Goal: Task Accomplishment & Management: Use online tool/utility

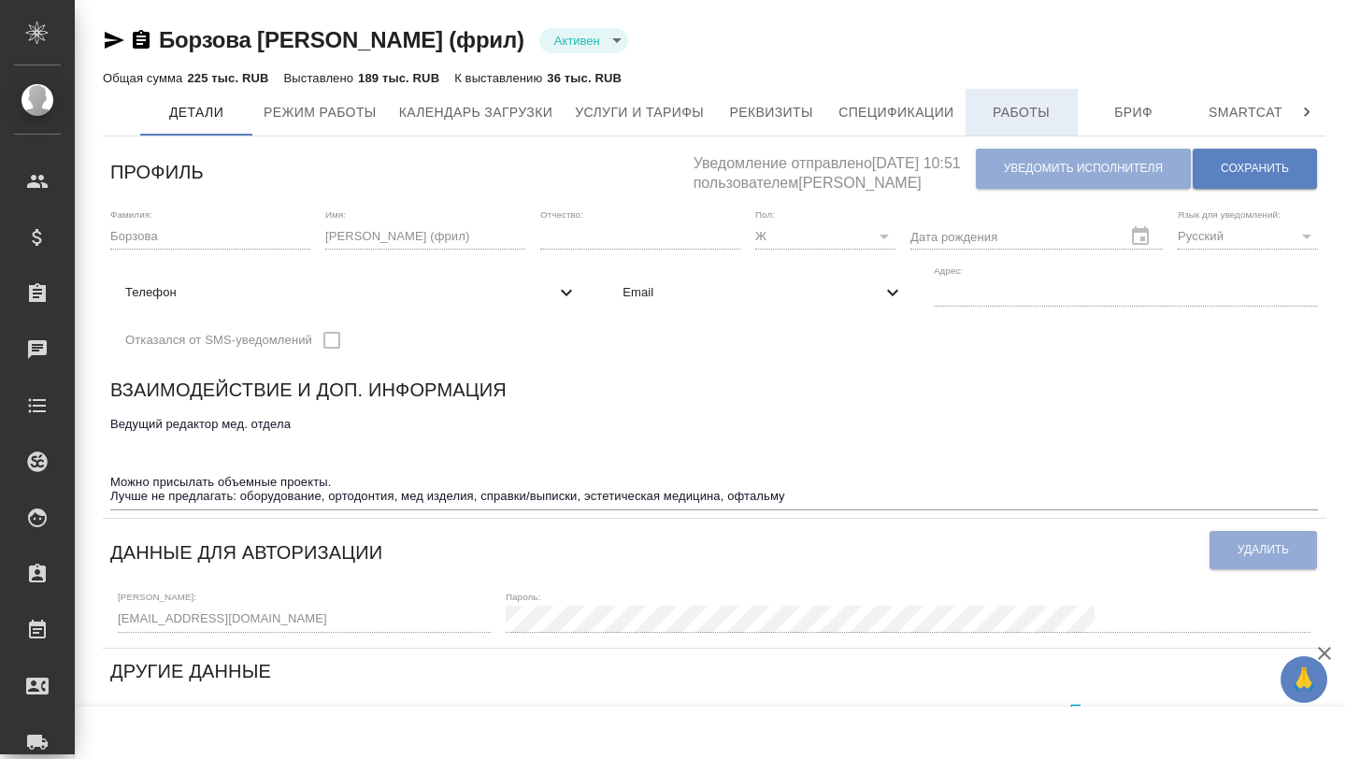
click at [1027, 99] on button "Работы" at bounding box center [1022, 112] width 112 height 47
click at [1017, 124] on button "Работы" at bounding box center [1022, 112] width 112 height 47
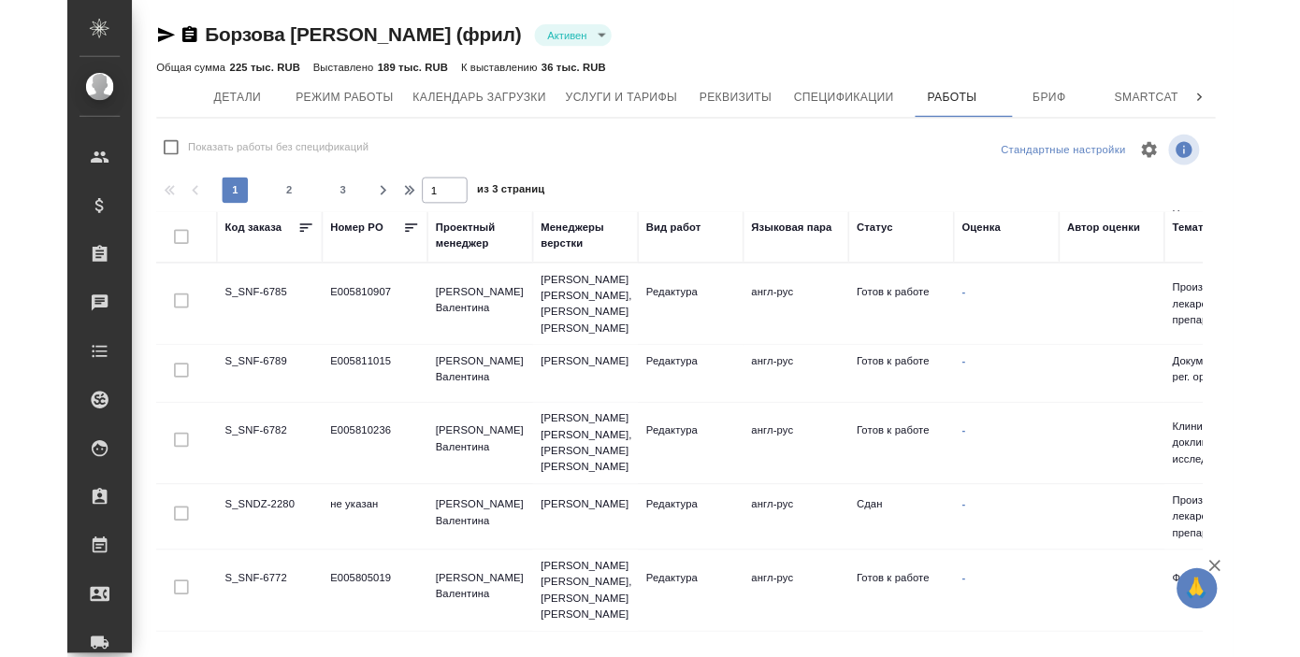
scroll to position [308, 0]
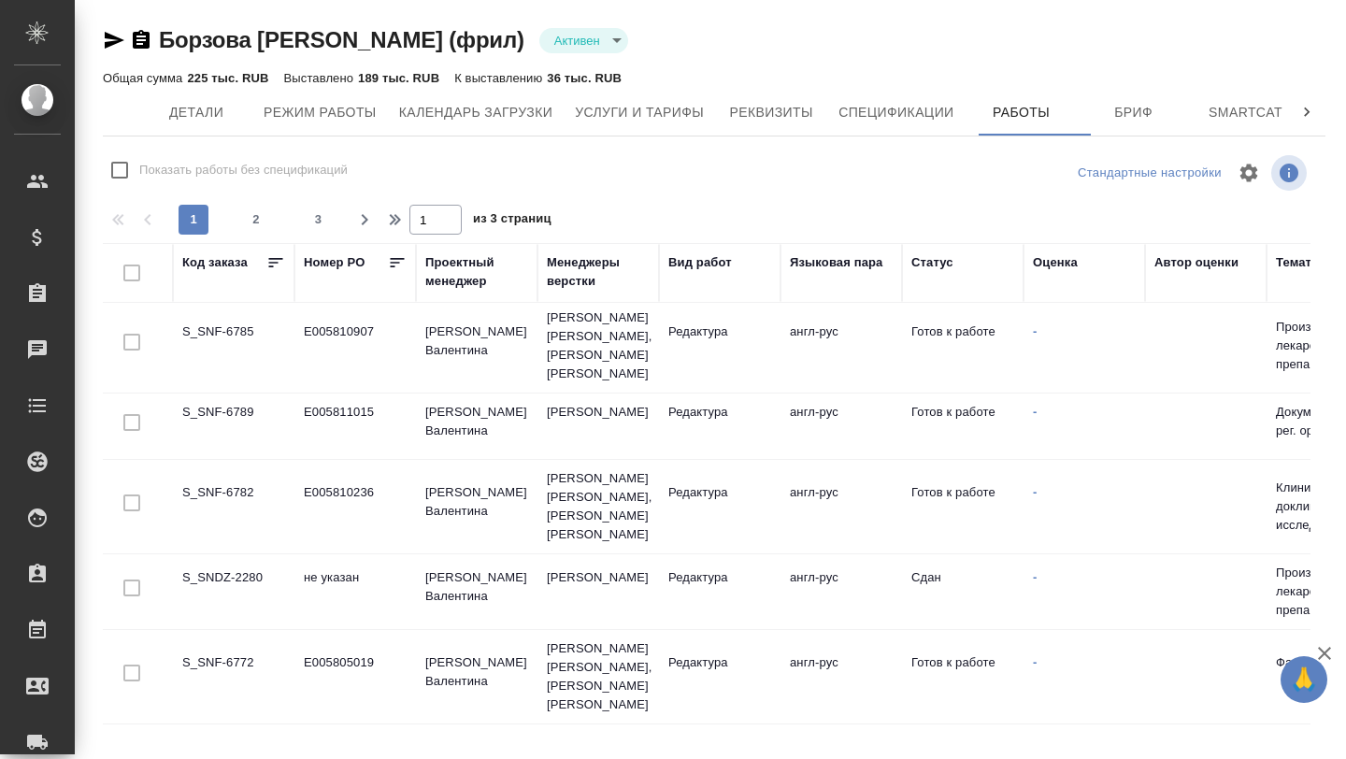
click at [230, 644] on td "S_SNF-6772" at bounding box center [234, 676] width 122 height 65
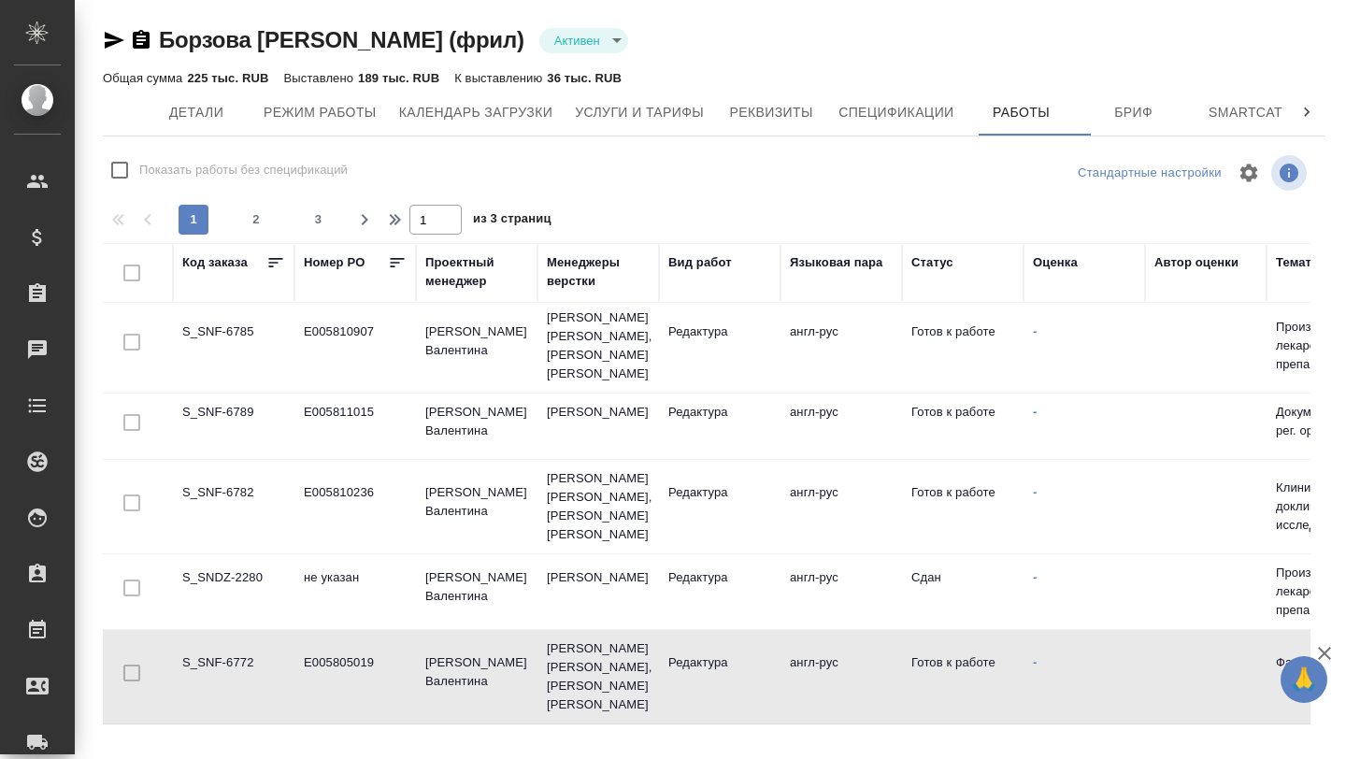
click at [230, 644] on td "S_SNF-6772" at bounding box center [234, 676] width 122 height 65
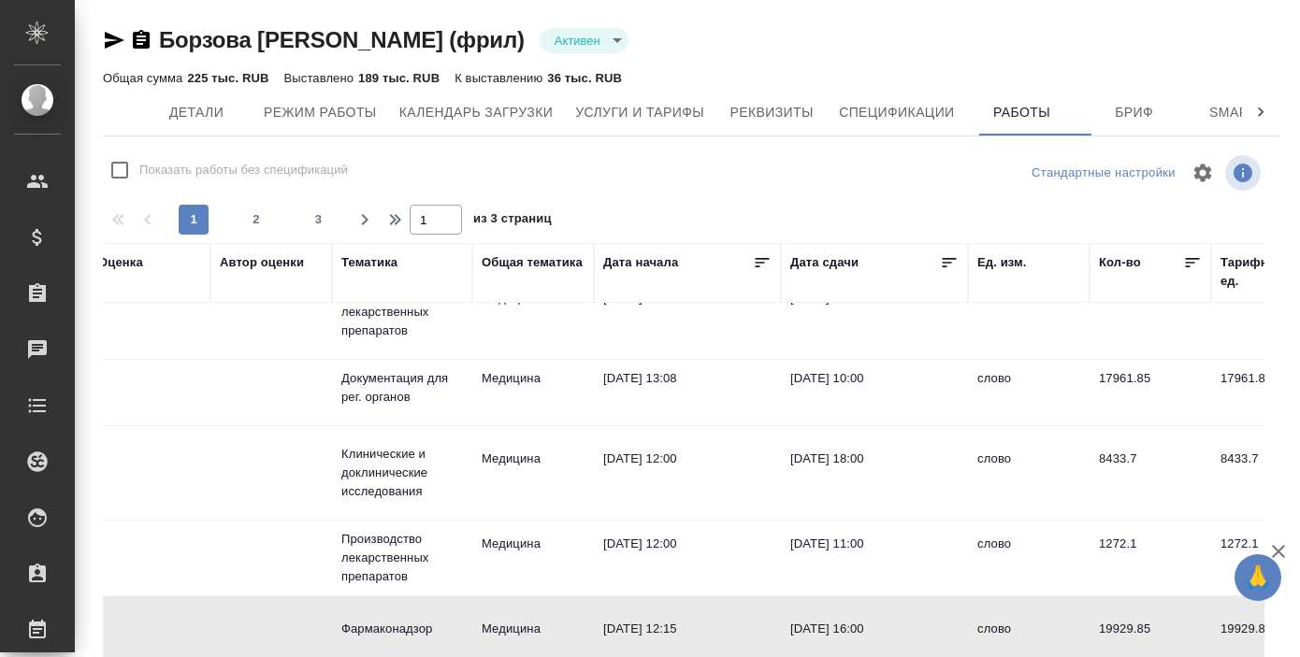
scroll to position [340, 935]
click at [796, 441] on td "25.08.2025, 18:00" at bounding box center [874, 473] width 187 height 65
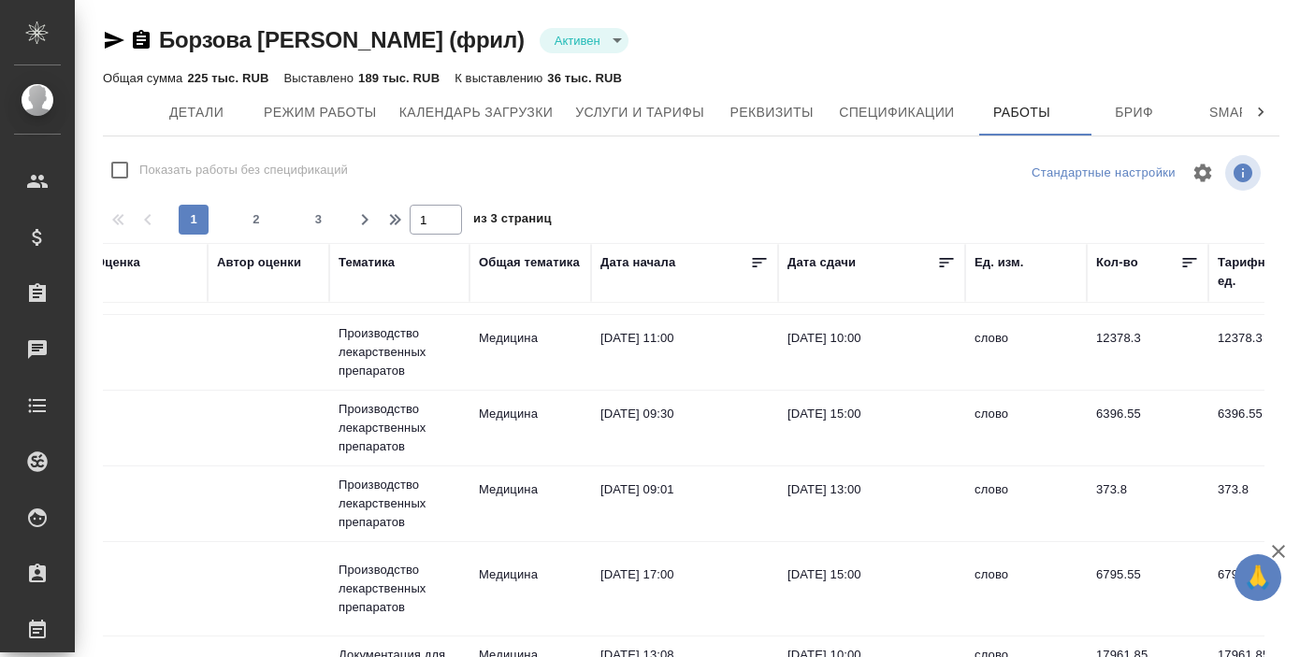
scroll to position [59, 938]
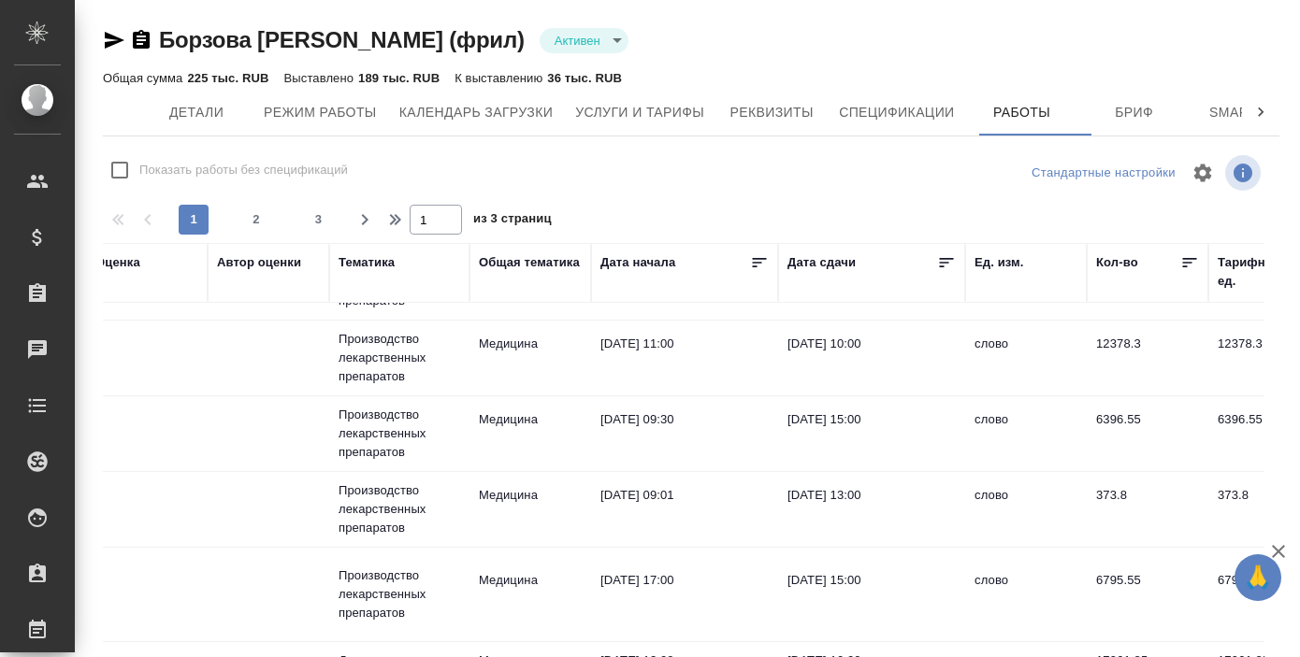
click at [825, 568] on td "22.08.2025, 15:00" at bounding box center [871, 594] width 187 height 65
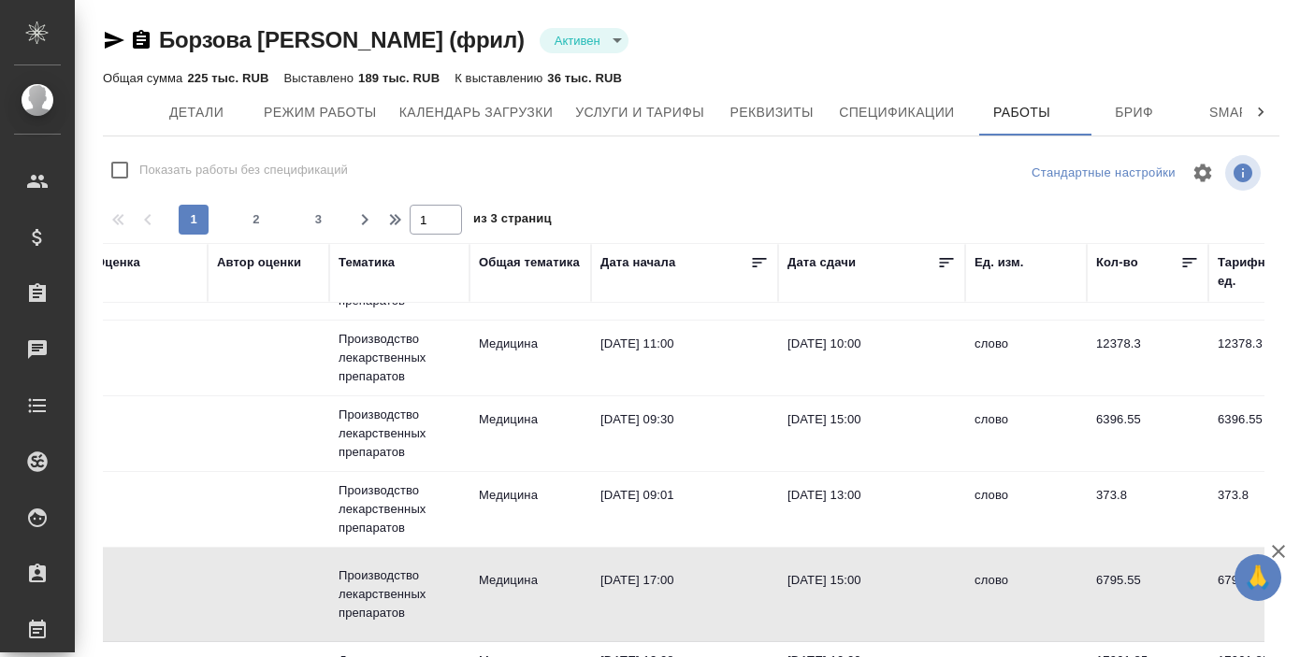
click at [825, 568] on td "22.08.2025, 15:00" at bounding box center [871, 594] width 187 height 65
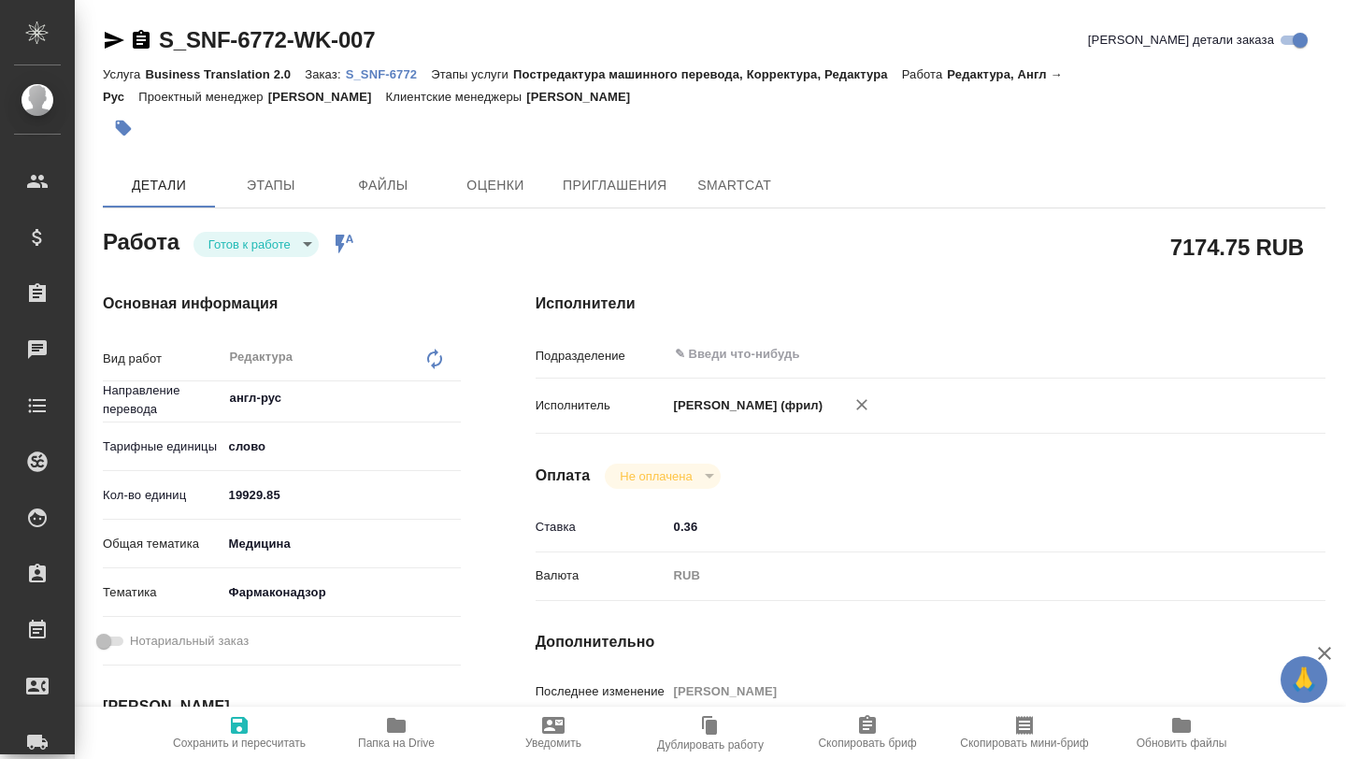
type textarea "x"
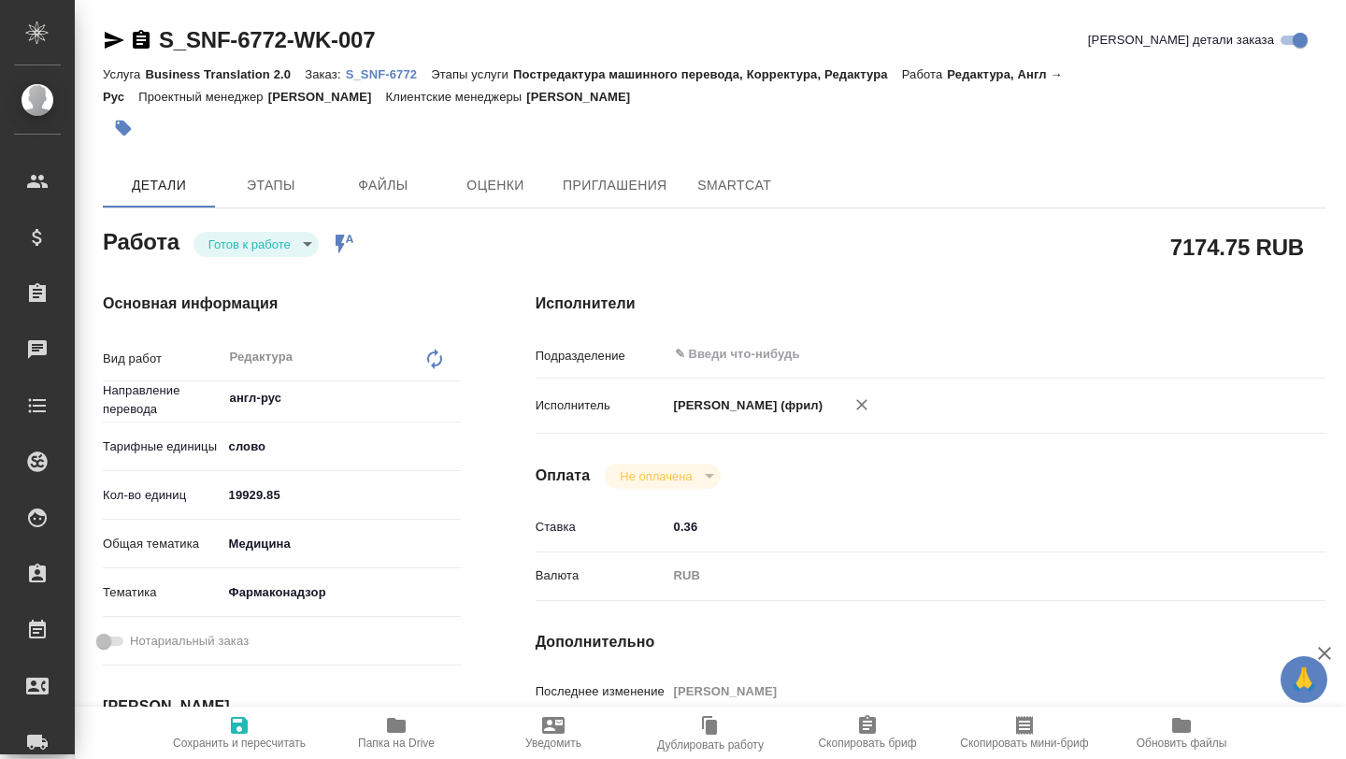
type textarea "x"
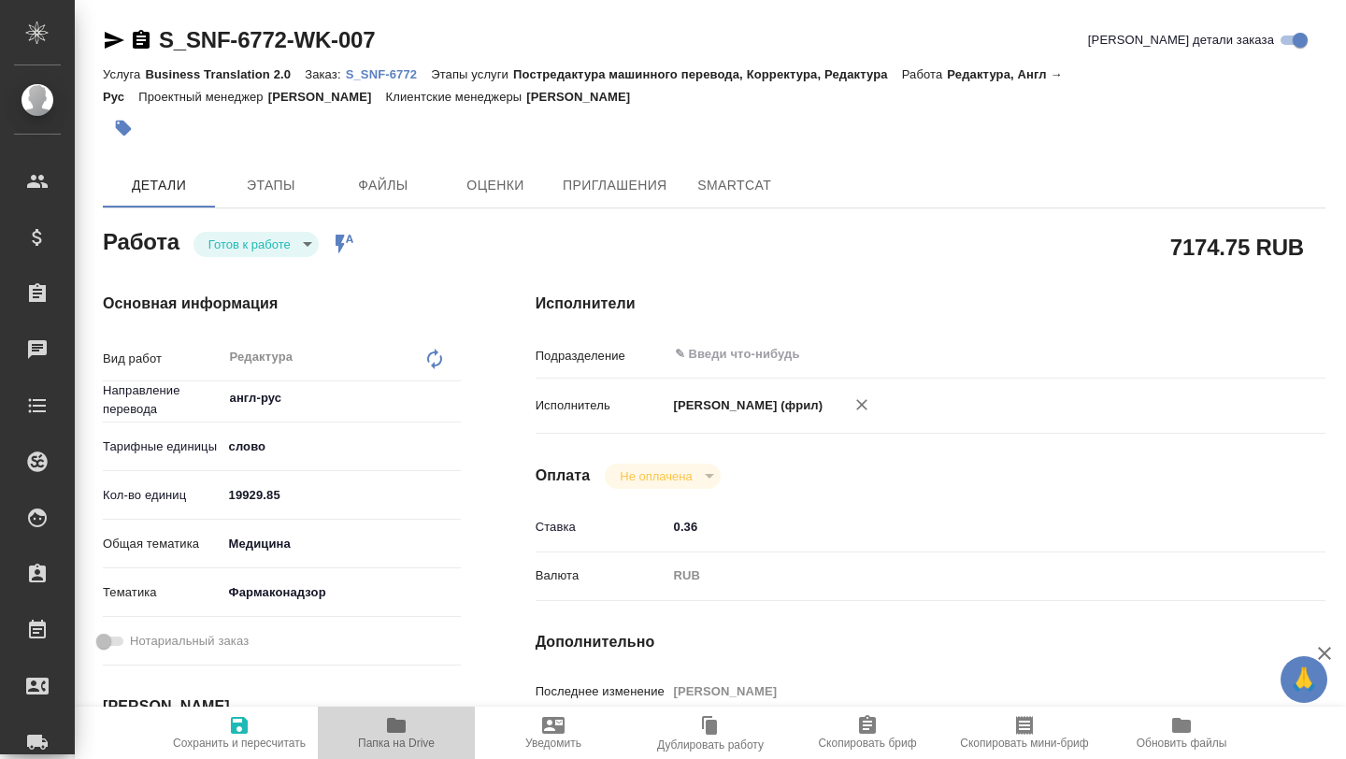
click at [390, 730] on icon "button" at bounding box center [396, 725] width 19 height 15
type textarea "x"
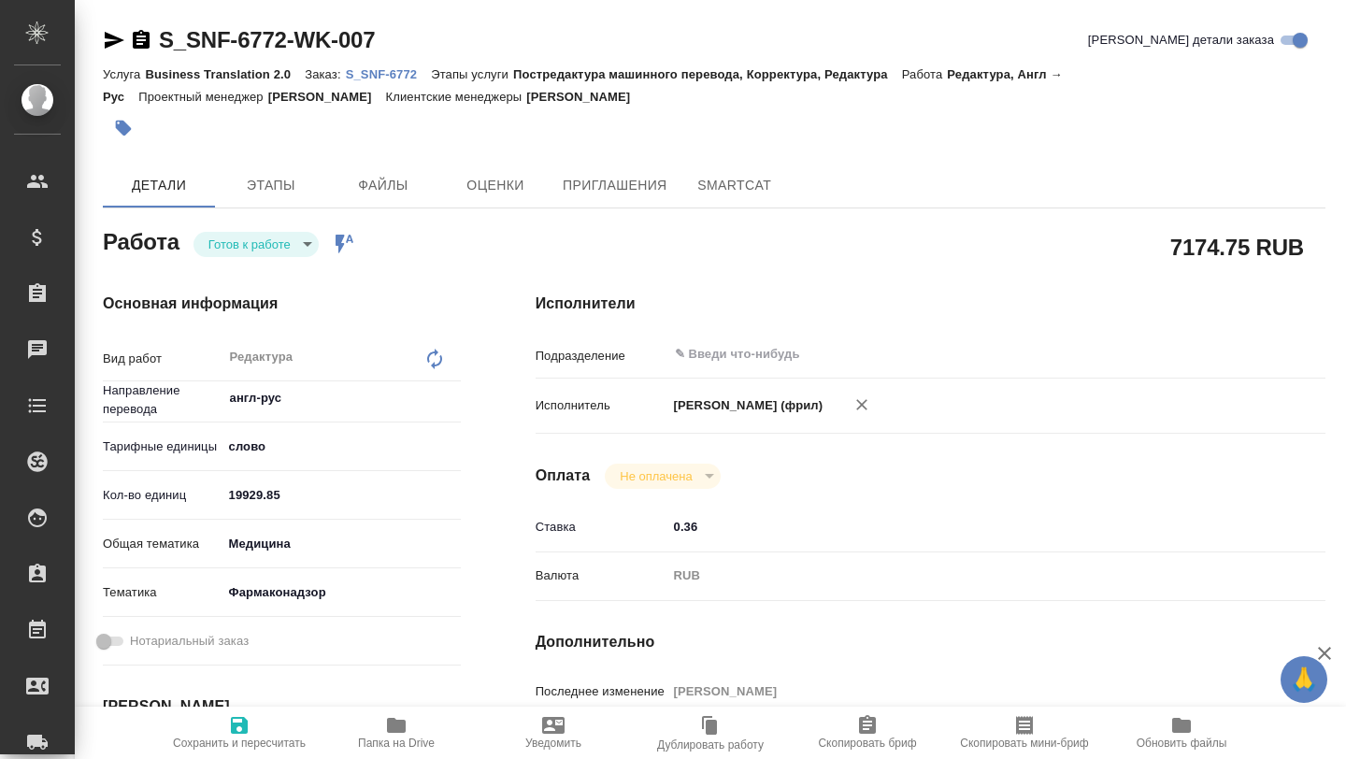
type textarea "x"
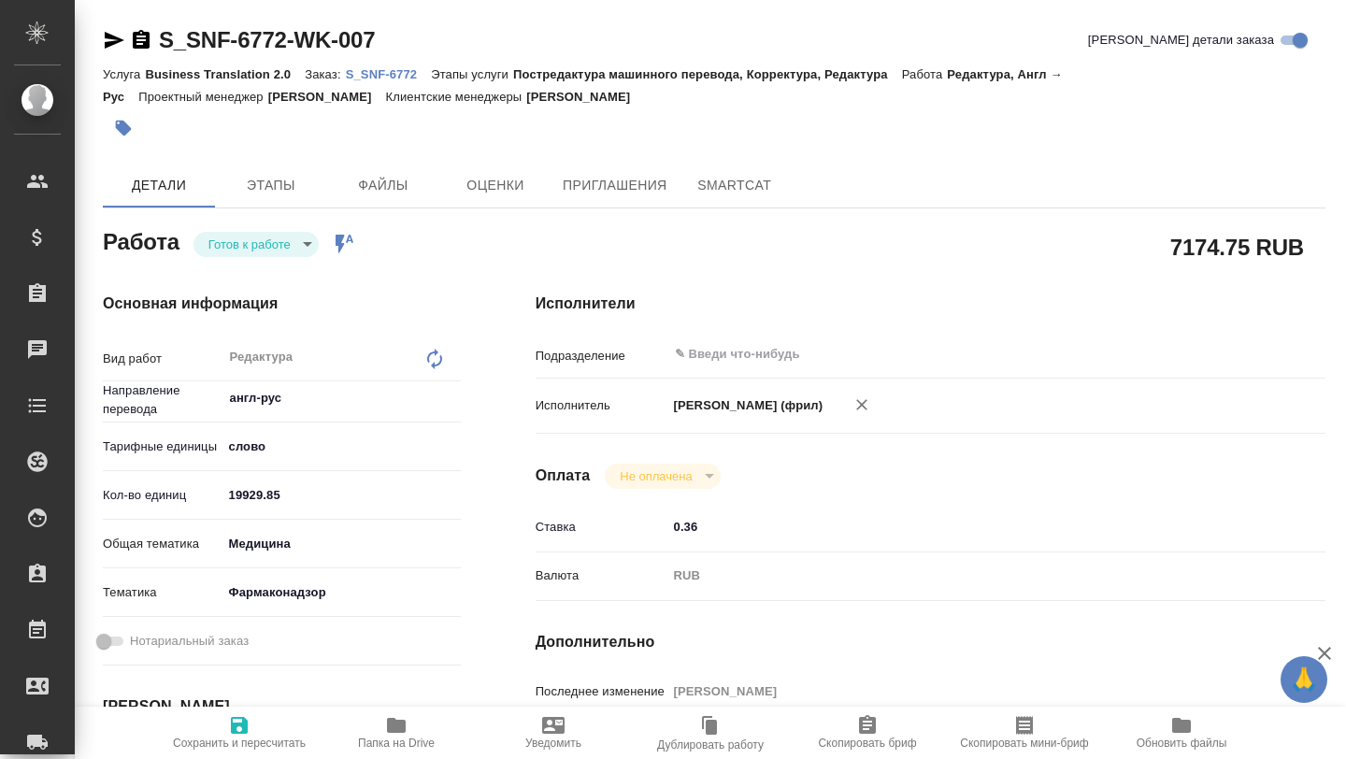
type textarea "x"
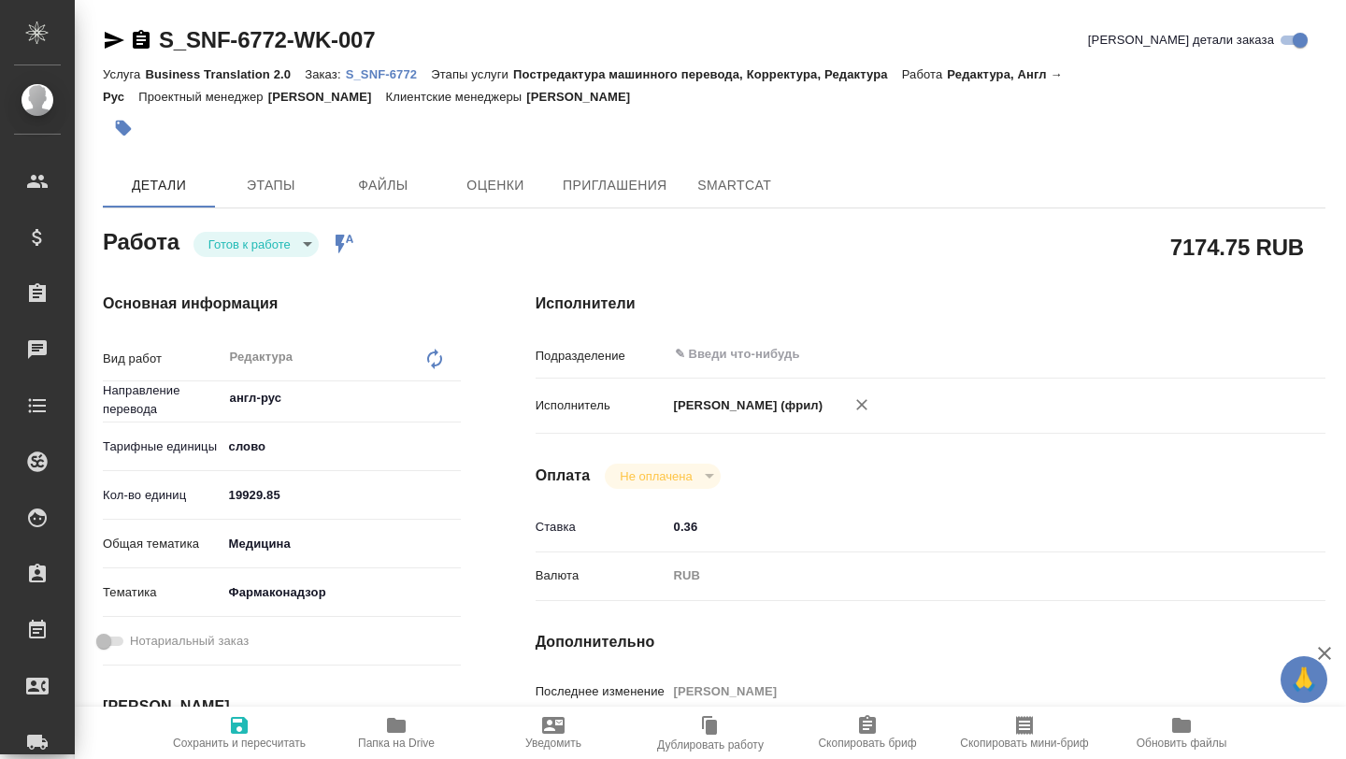
type textarea "x"
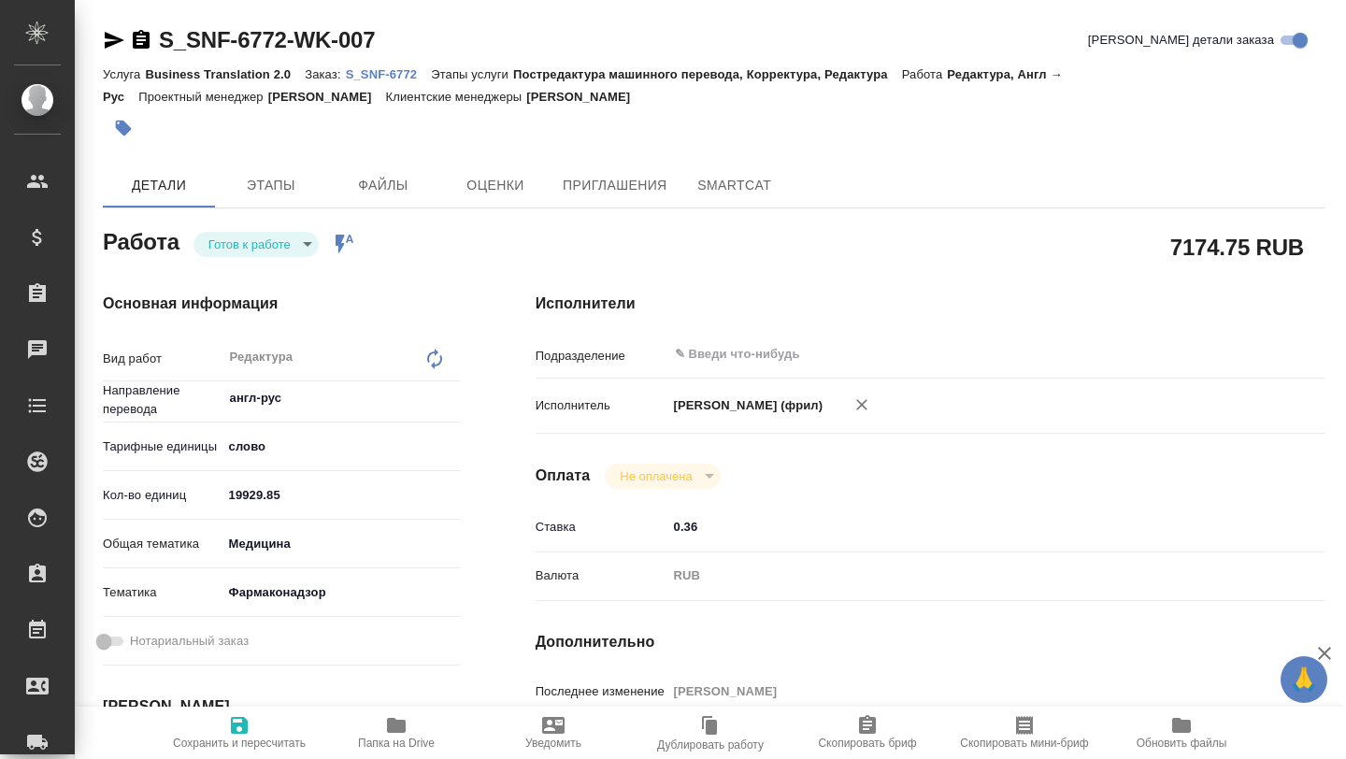
type textarea "x"
click at [391, 729] on icon "button" at bounding box center [396, 725] width 19 height 15
type textarea "x"
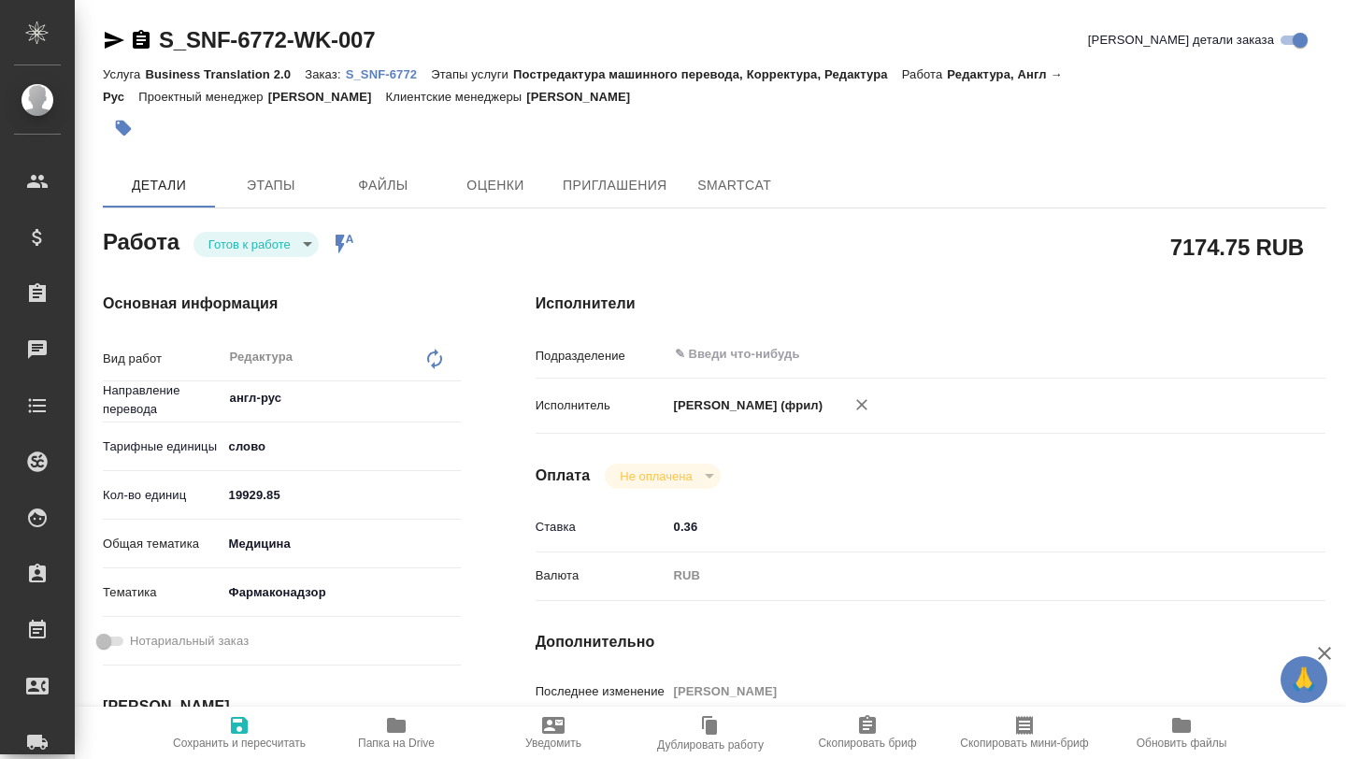
type textarea "x"
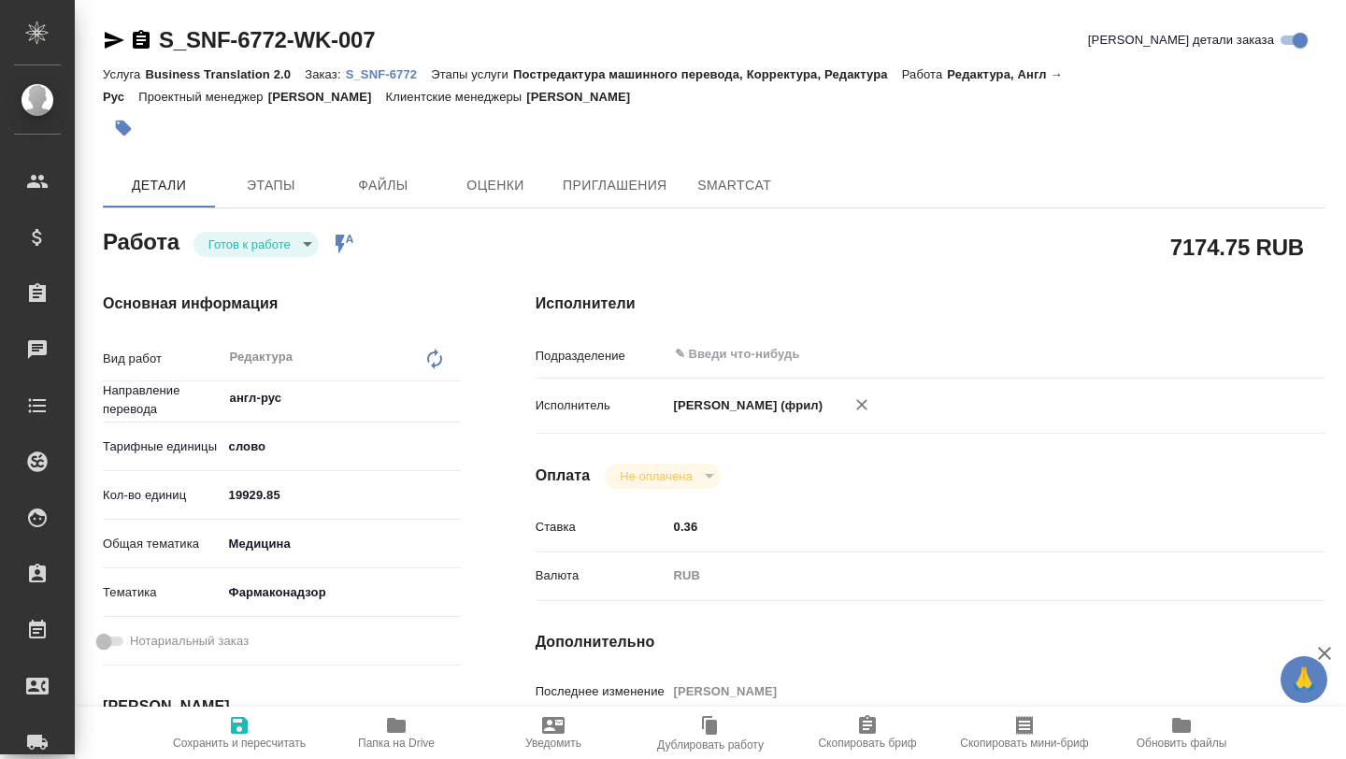
type textarea "x"
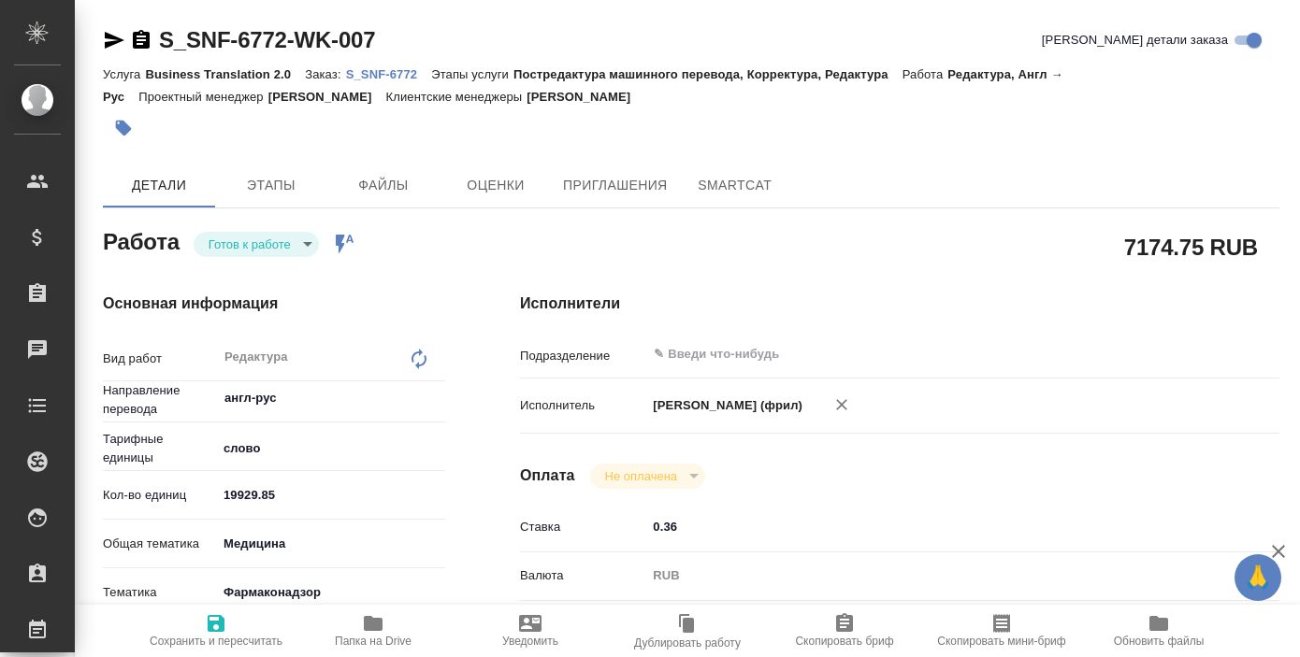
type textarea "x"
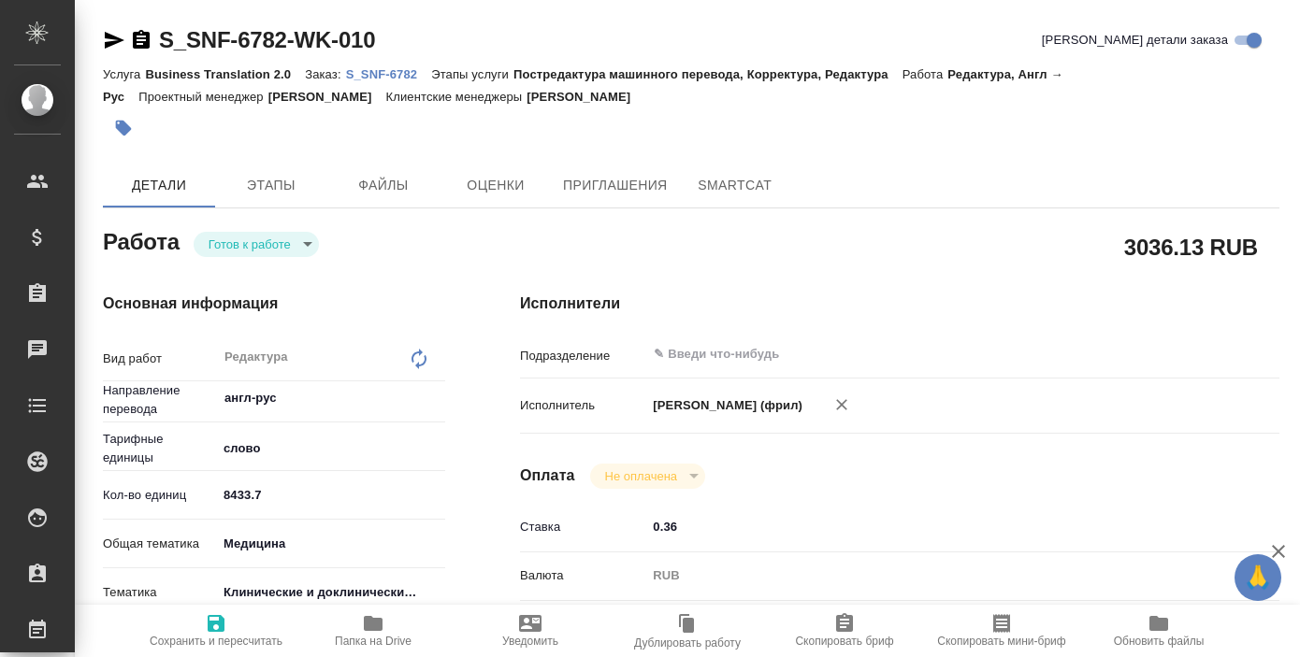
type textarea "x"
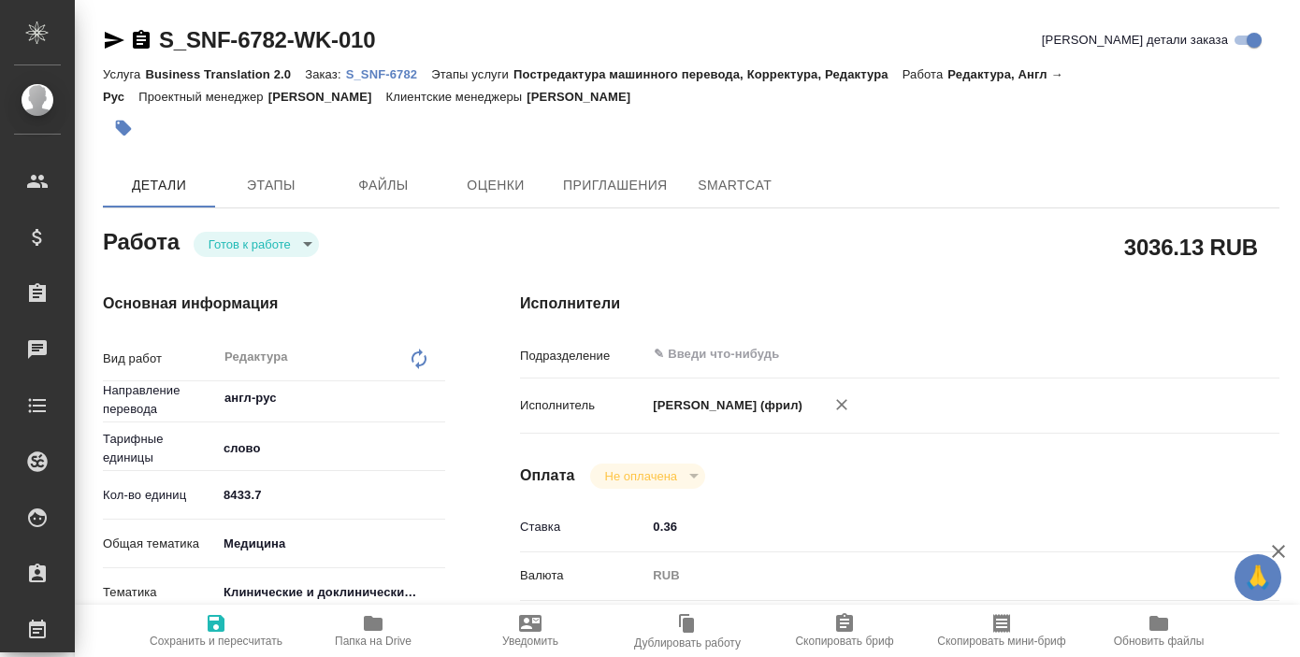
type textarea "x"
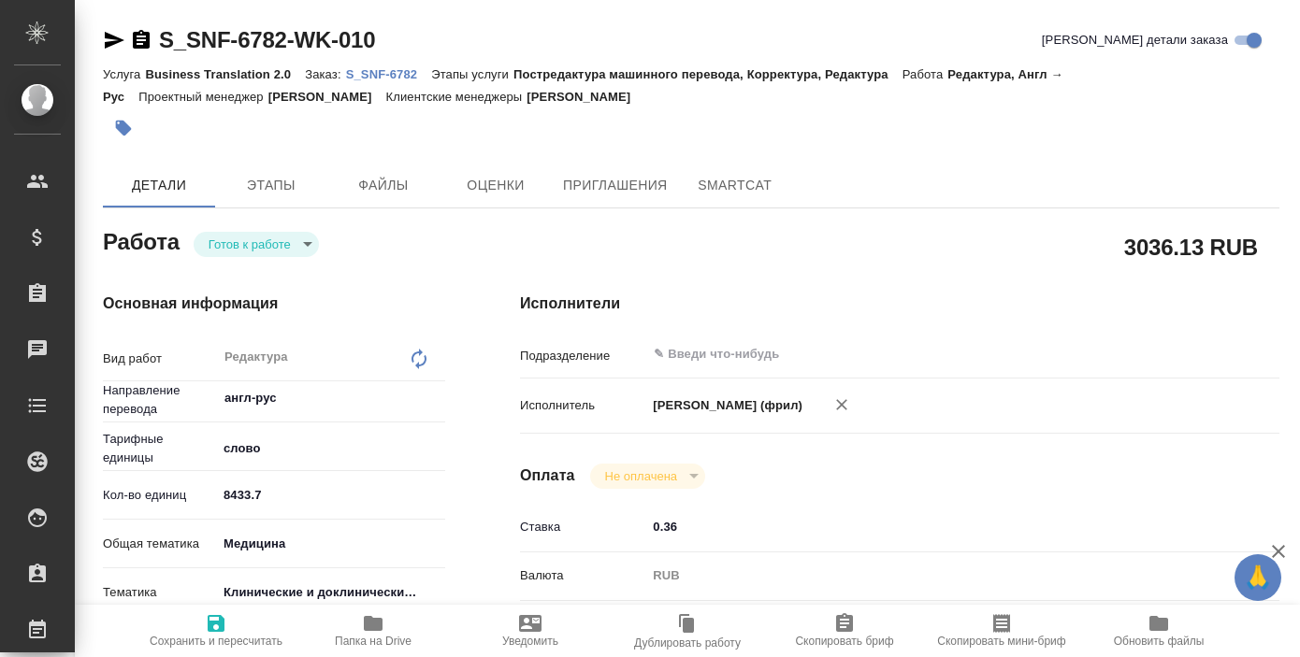
type textarea "x"
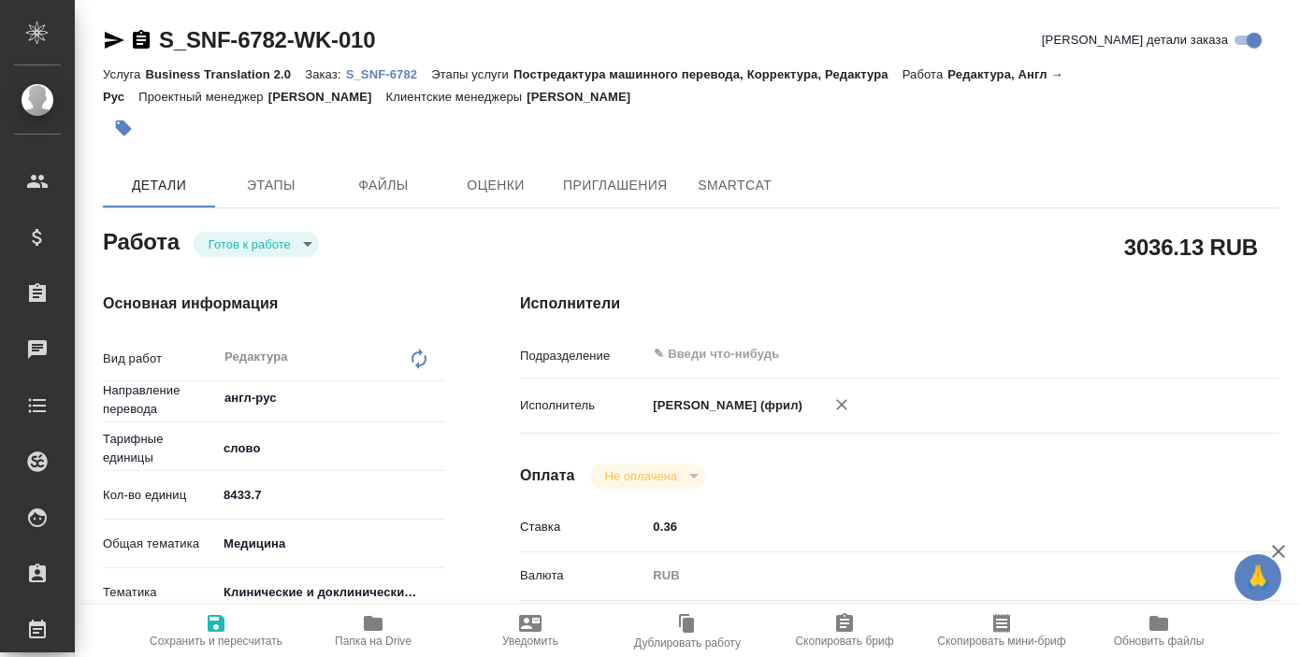
type textarea "x"
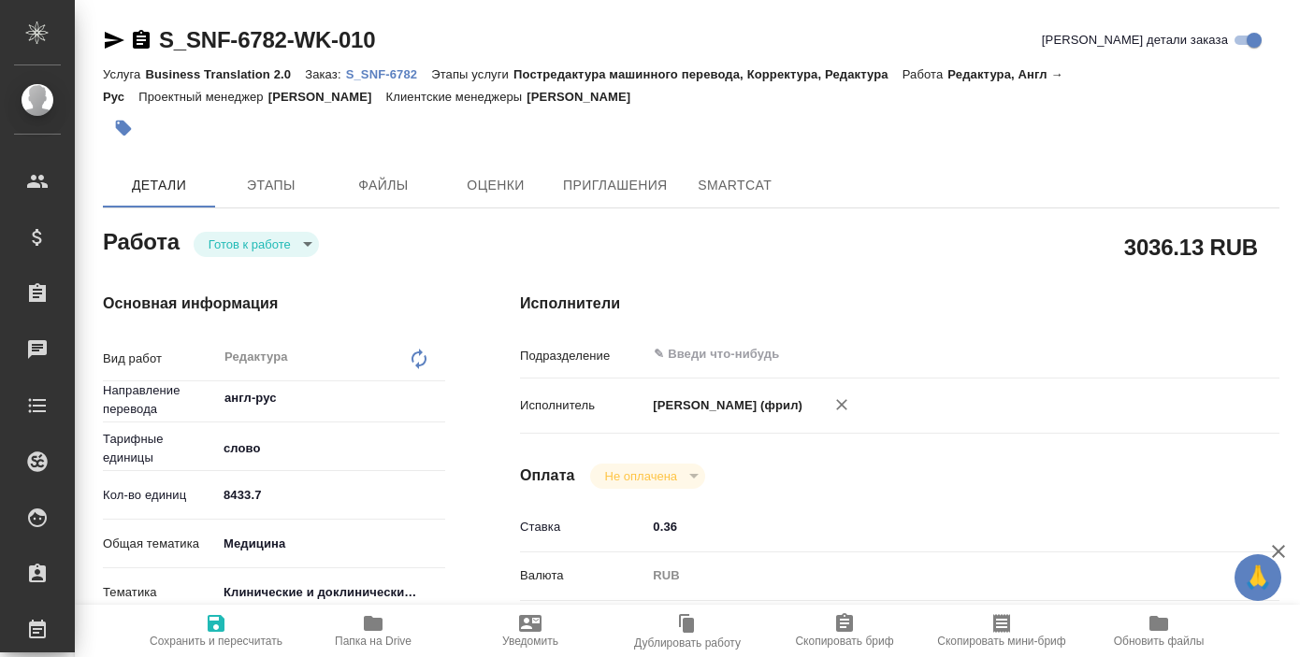
type textarea "x"
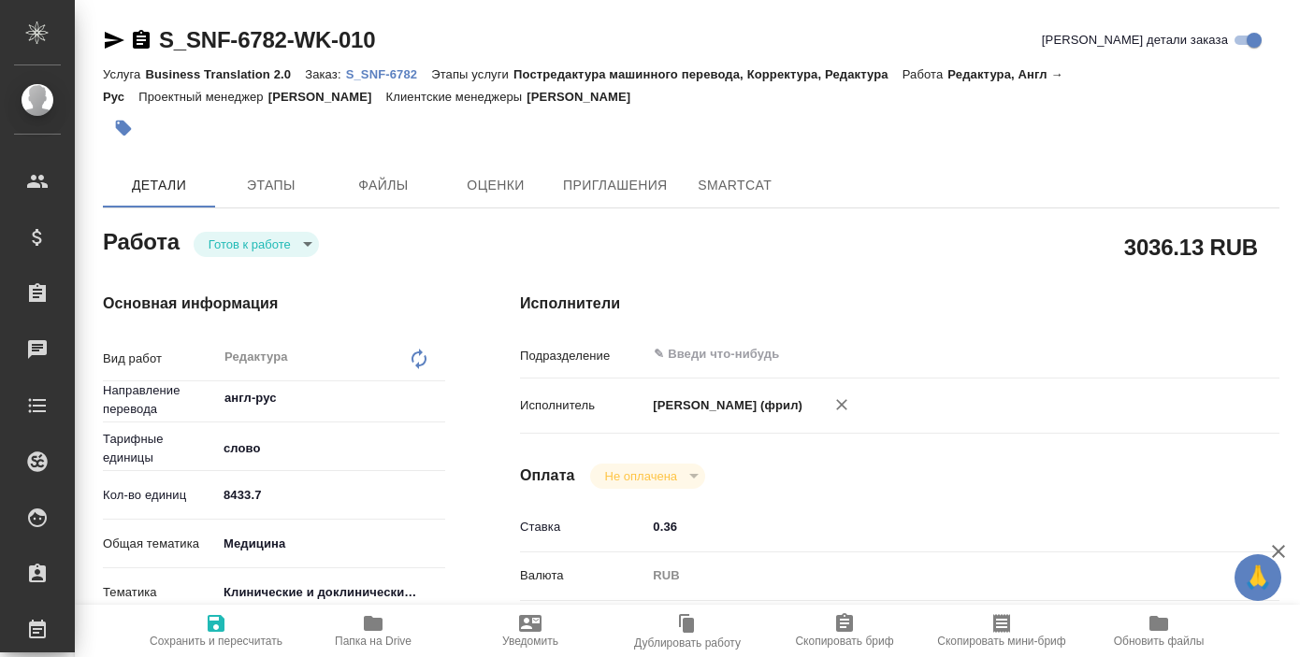
type textarea "x"
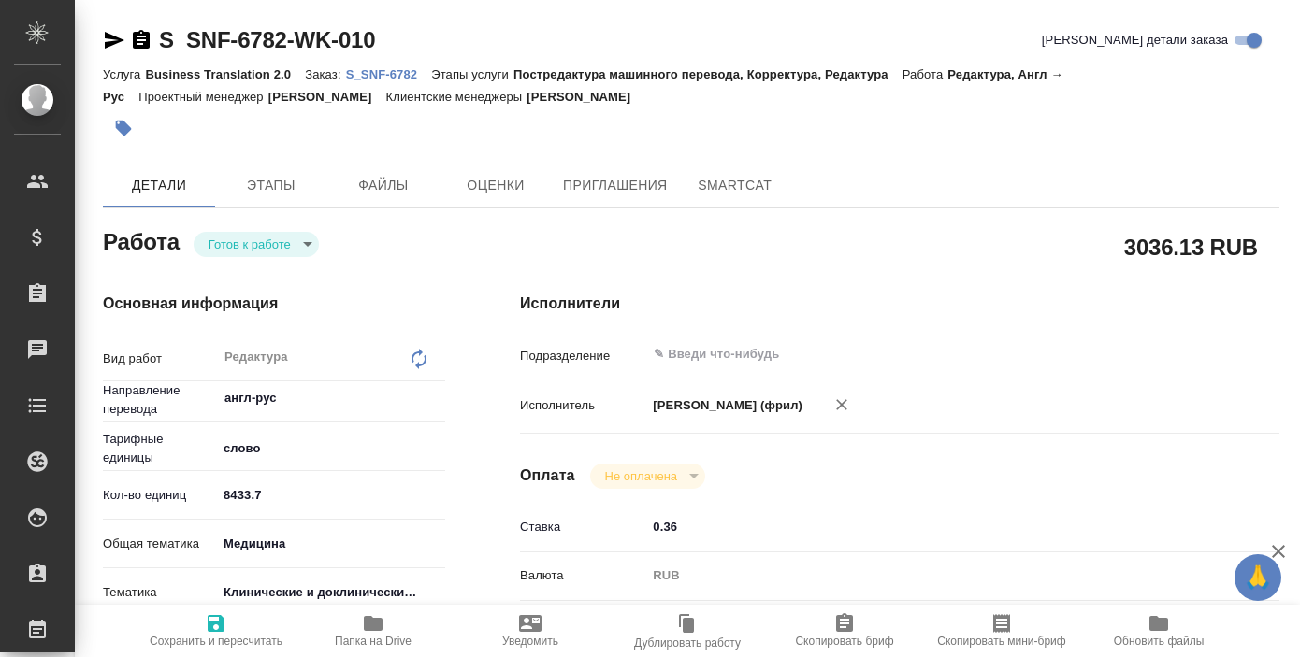
type textarea "x"
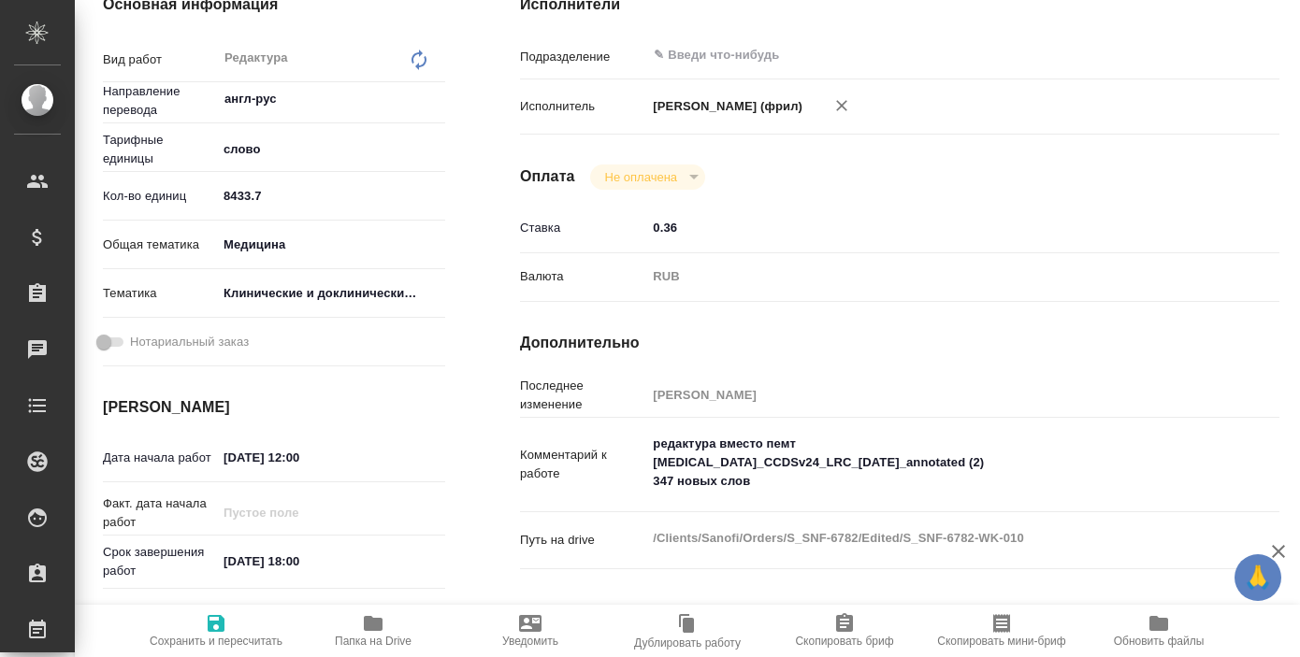
scroll to position [166, 0]
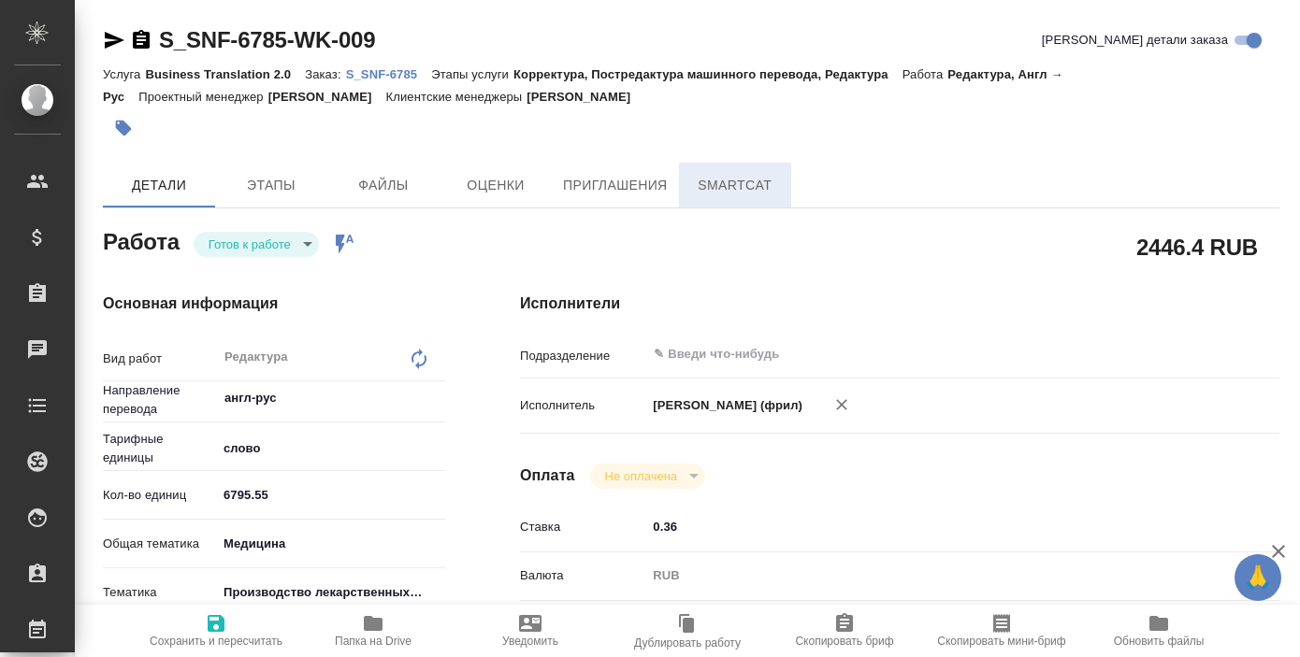
type textarea "x"
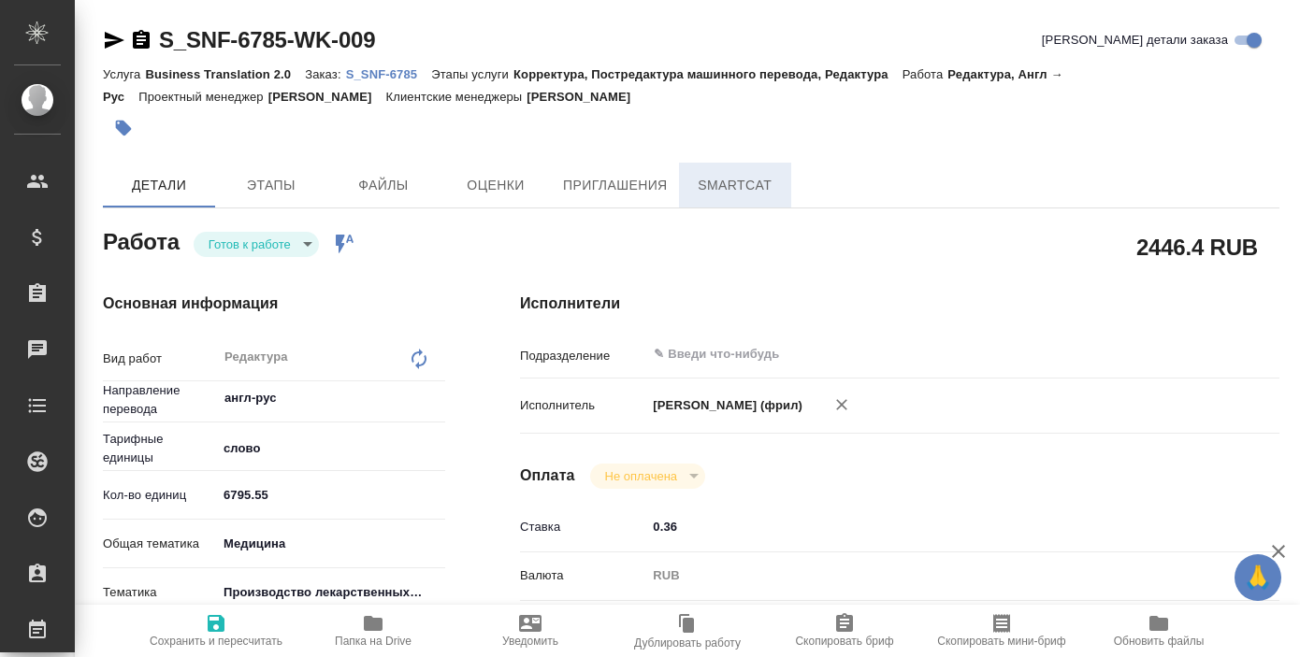
type textarea "x"
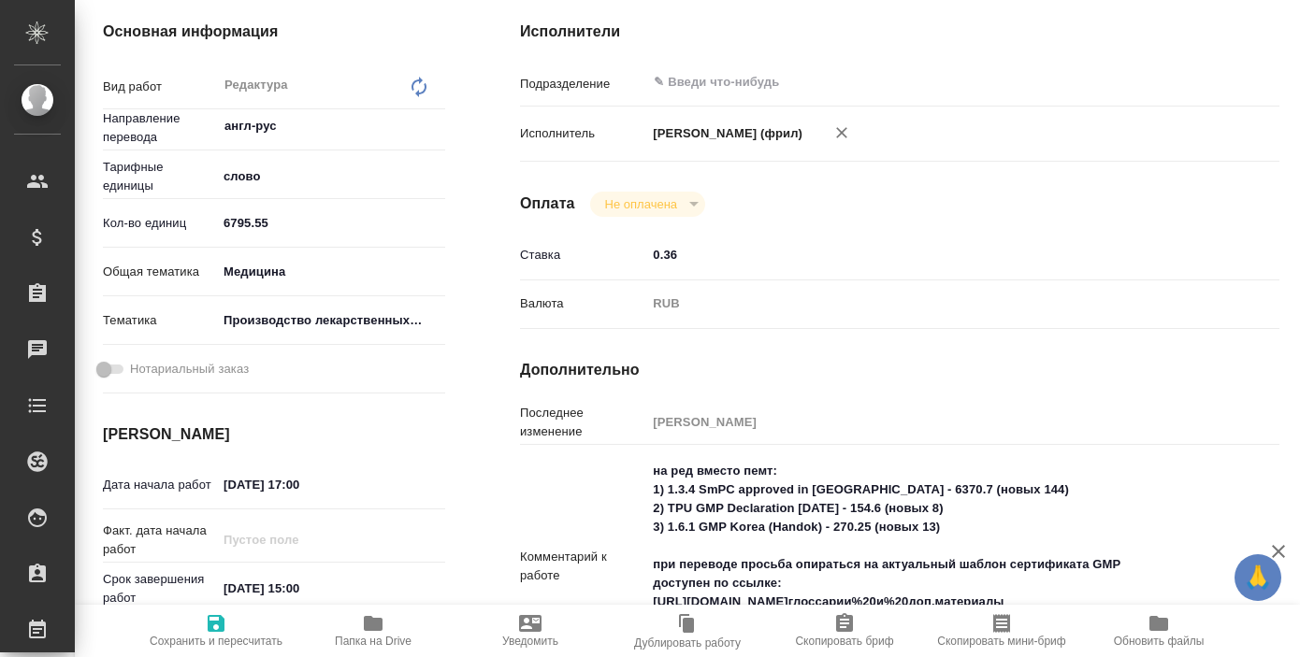
type textarea "x"
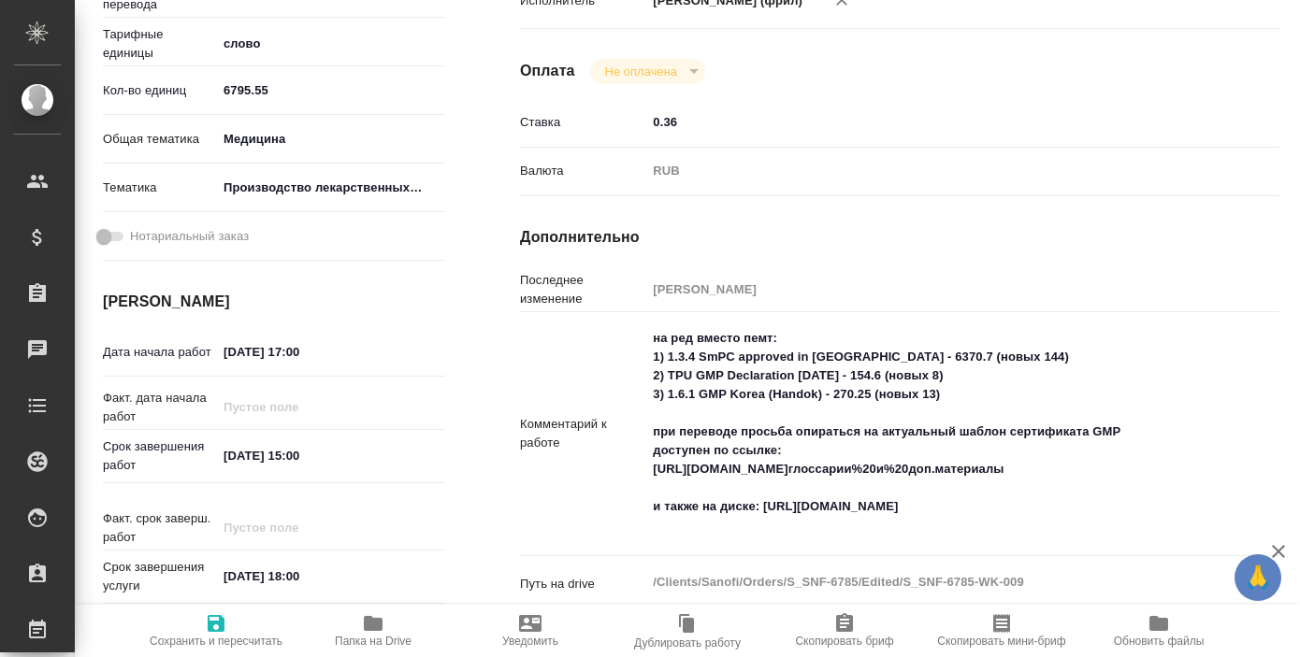
type textarea "x"
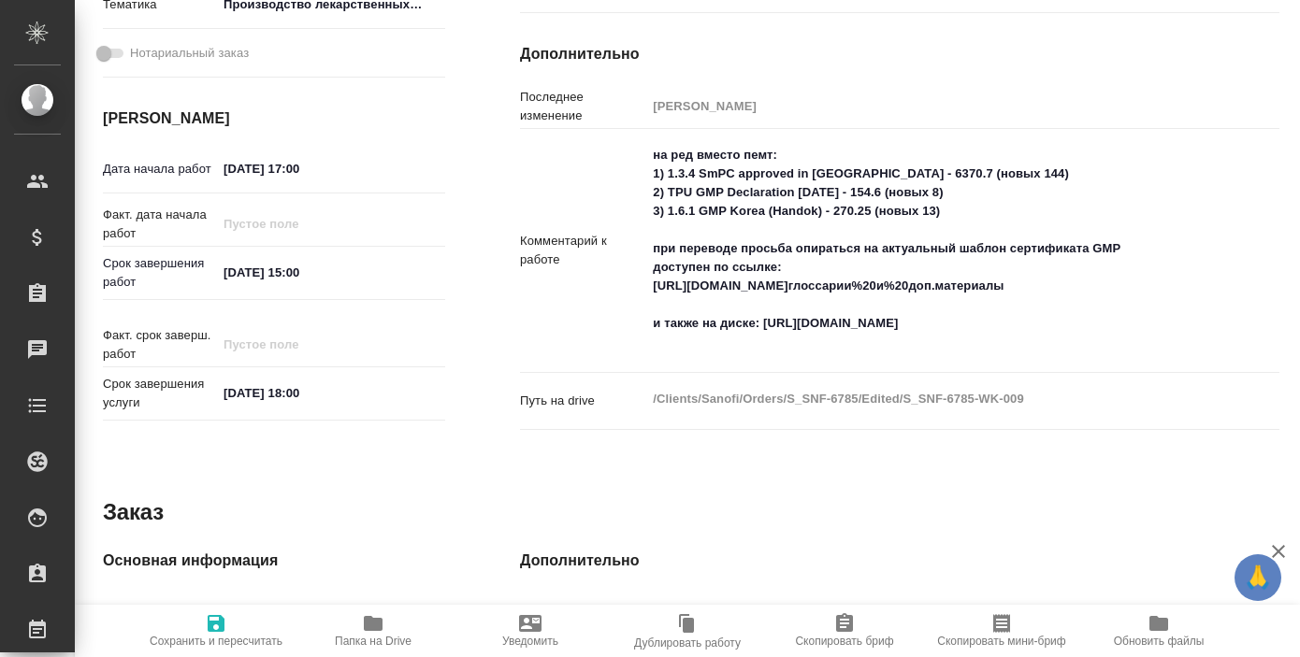
scroll to position [590, 0]
type textarea "x"
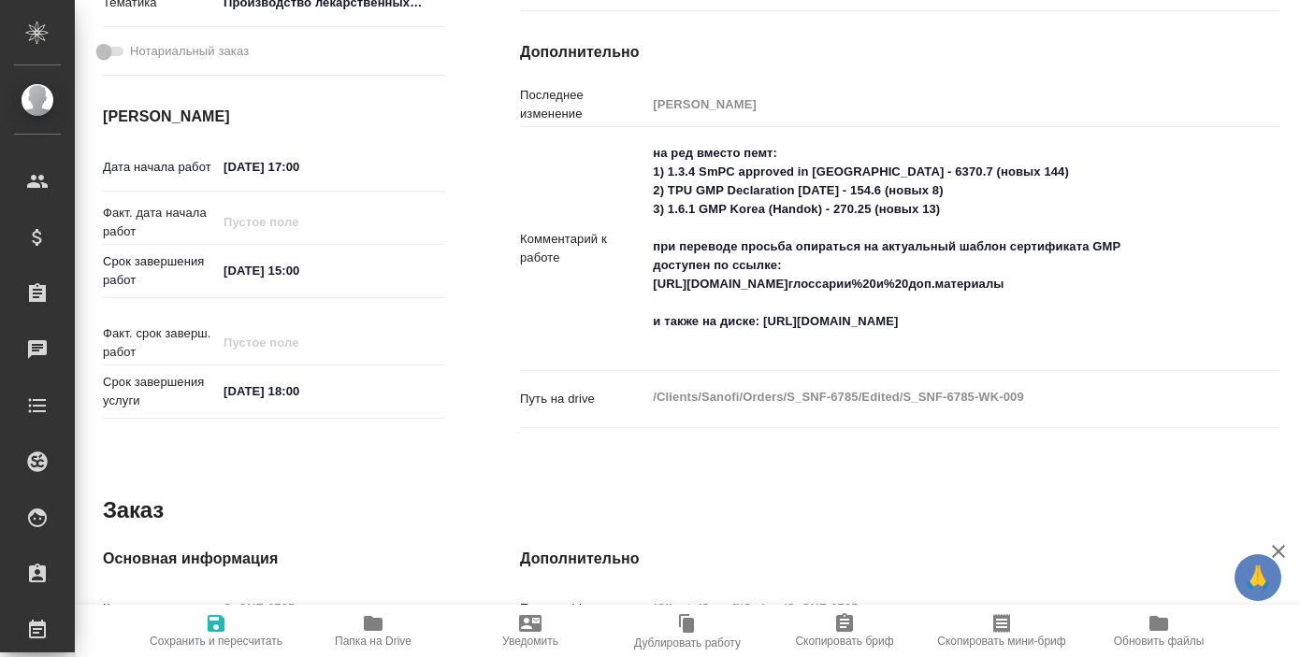
type textarea "x"
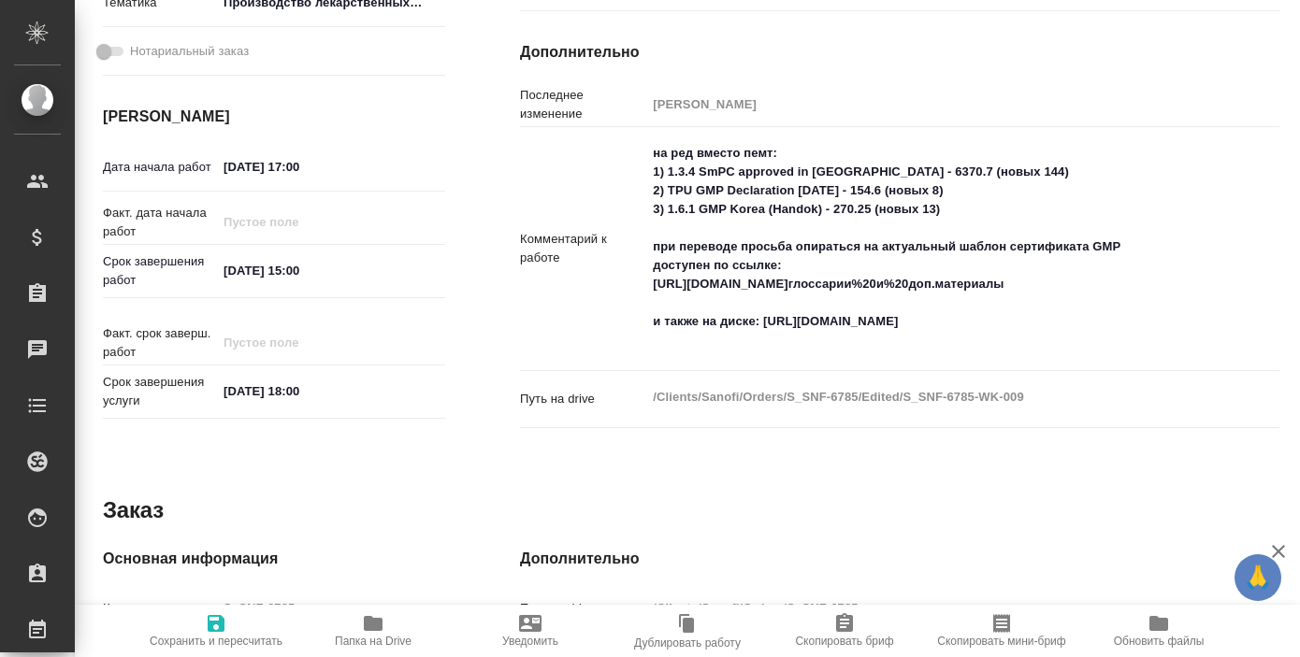
type textarea "x"
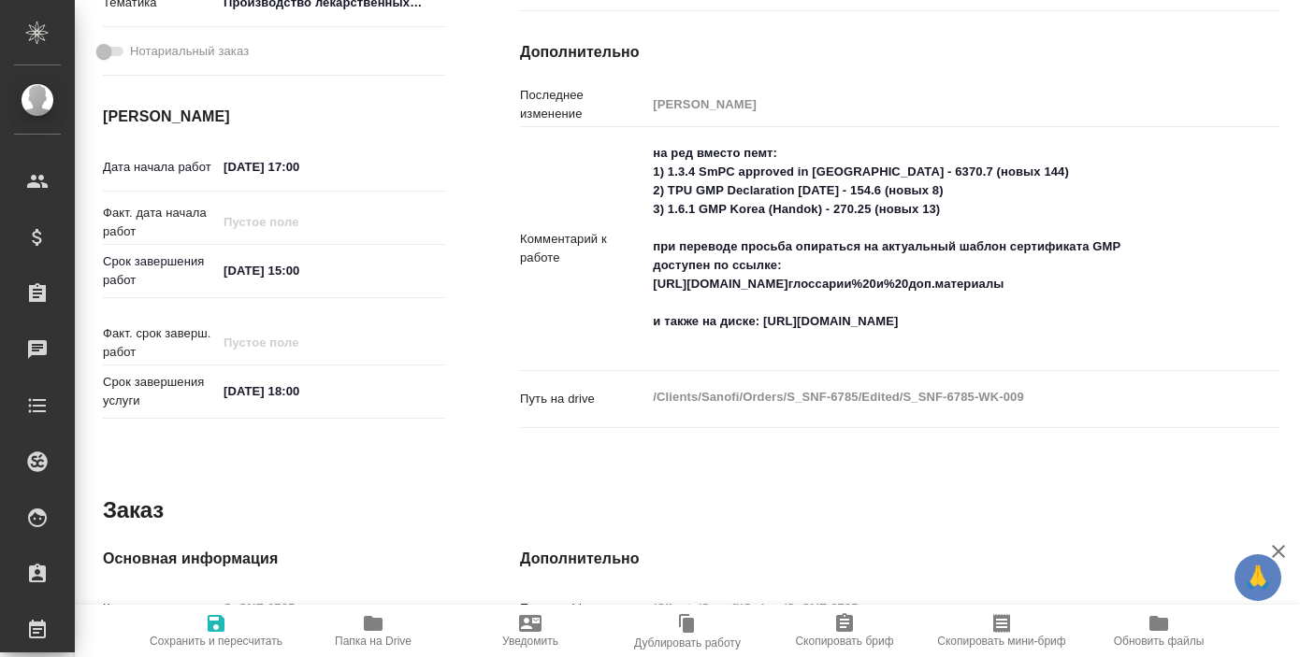
type textarea "x"
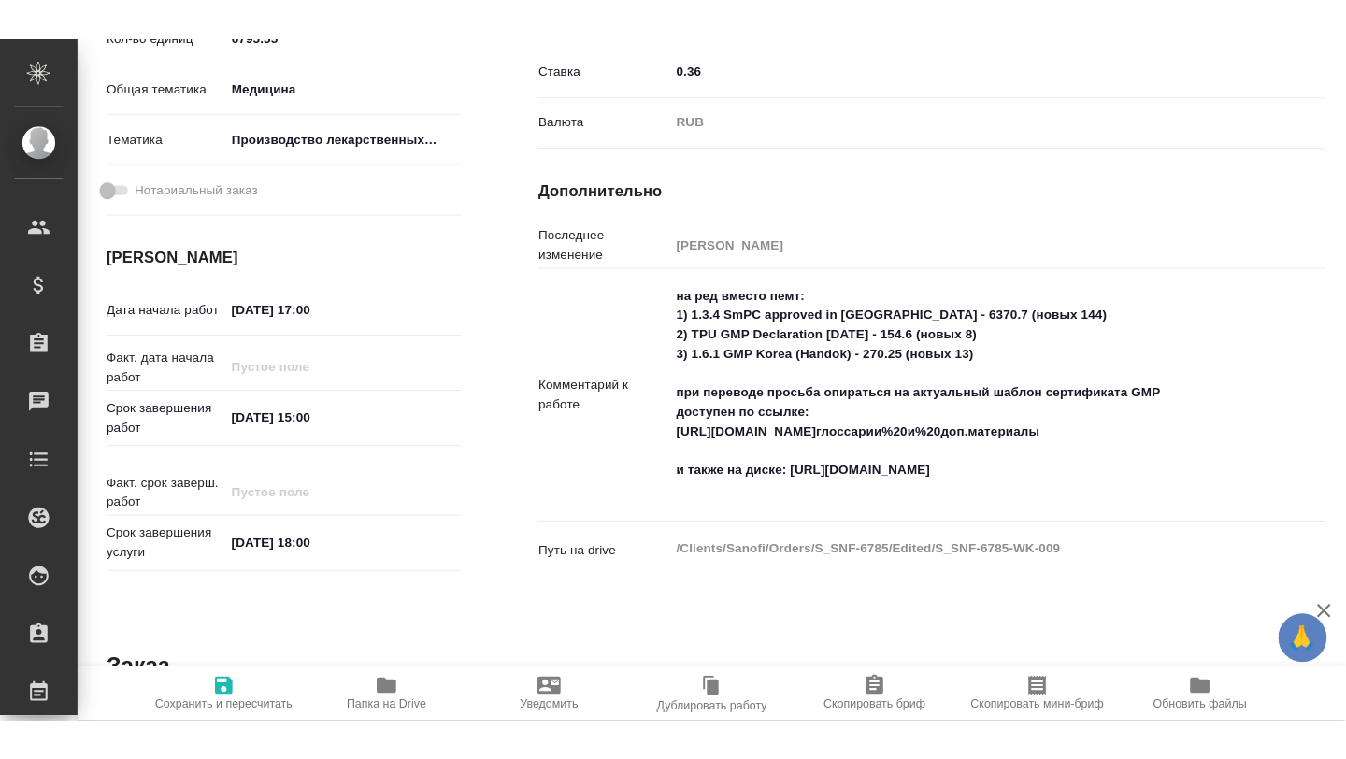
scroll to position [498, 0]
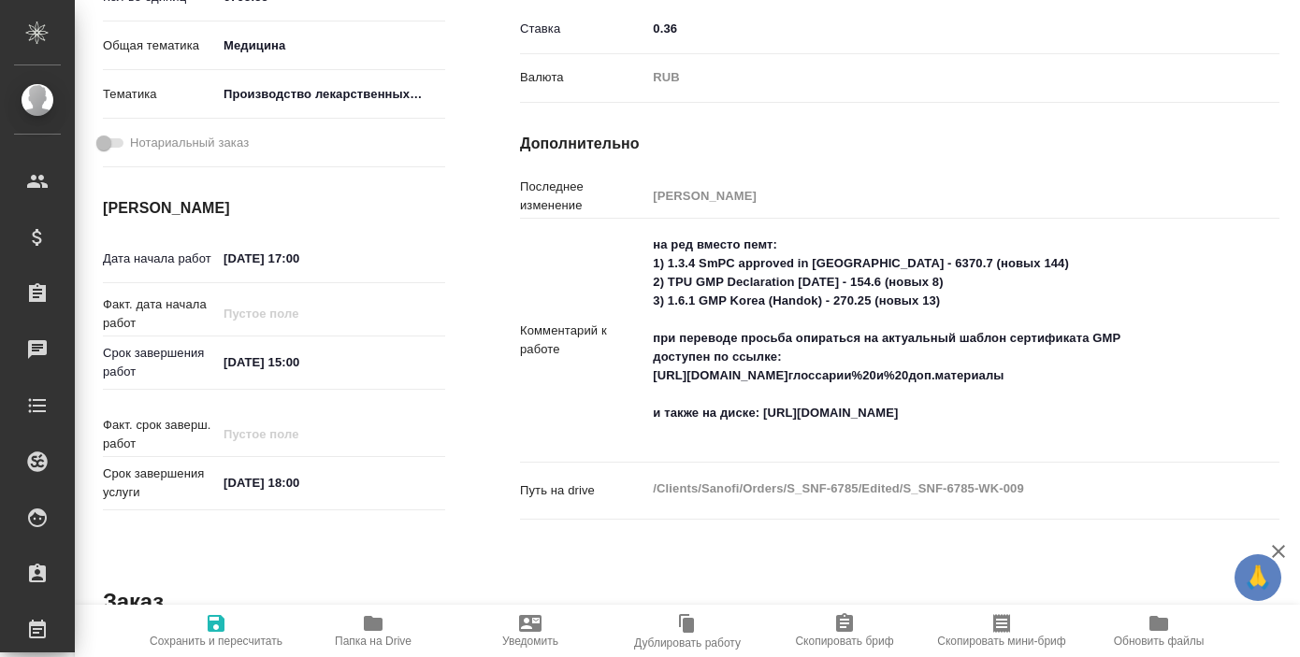
type textarea "x"
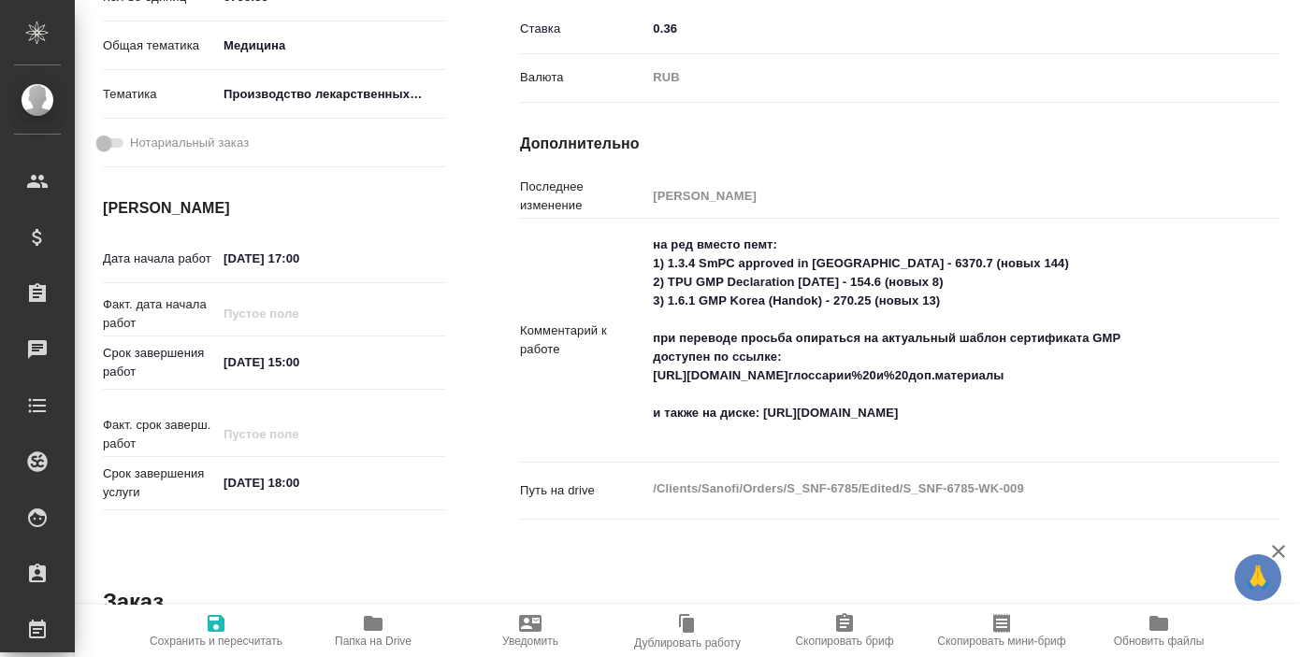
type textarea "x"
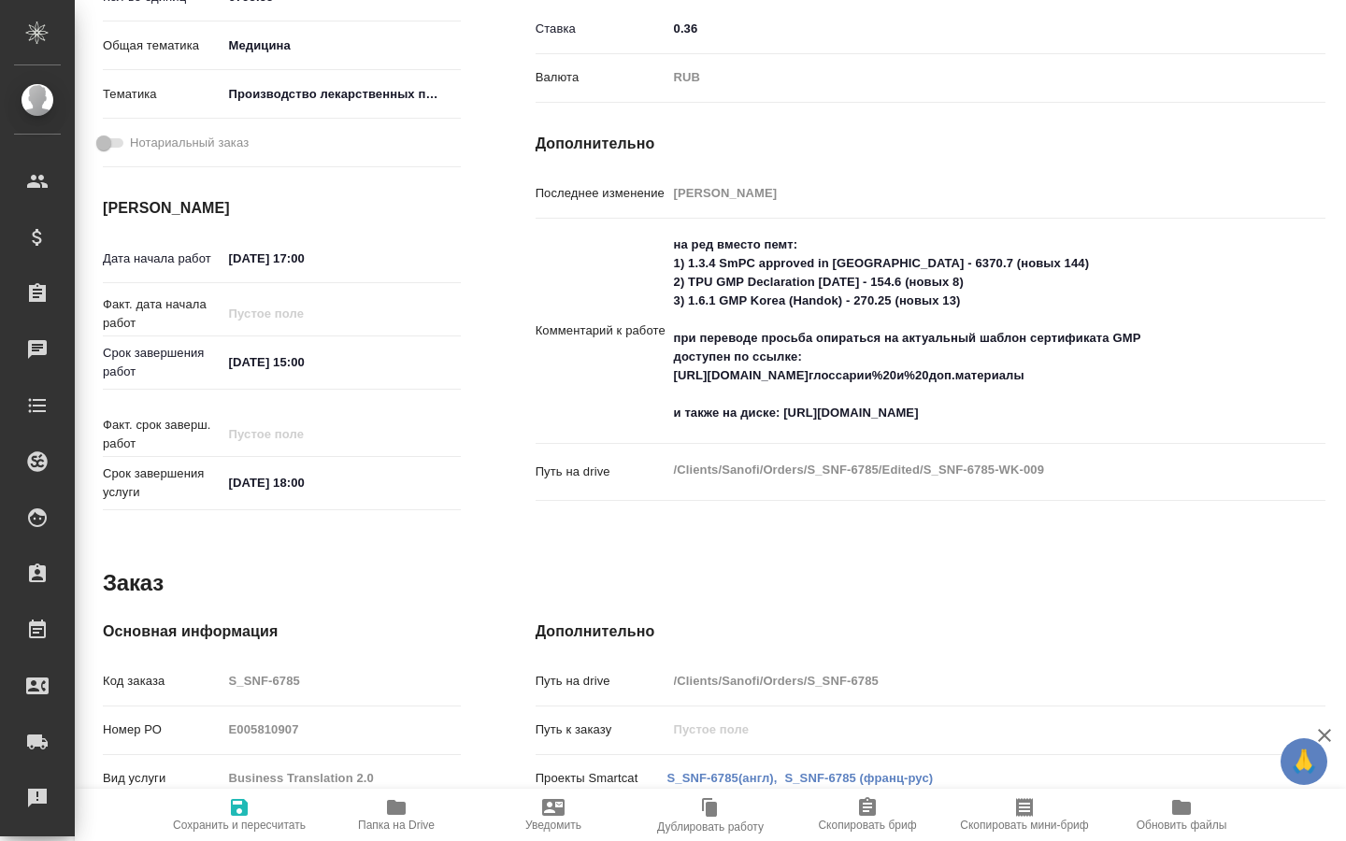
type textarea "x"
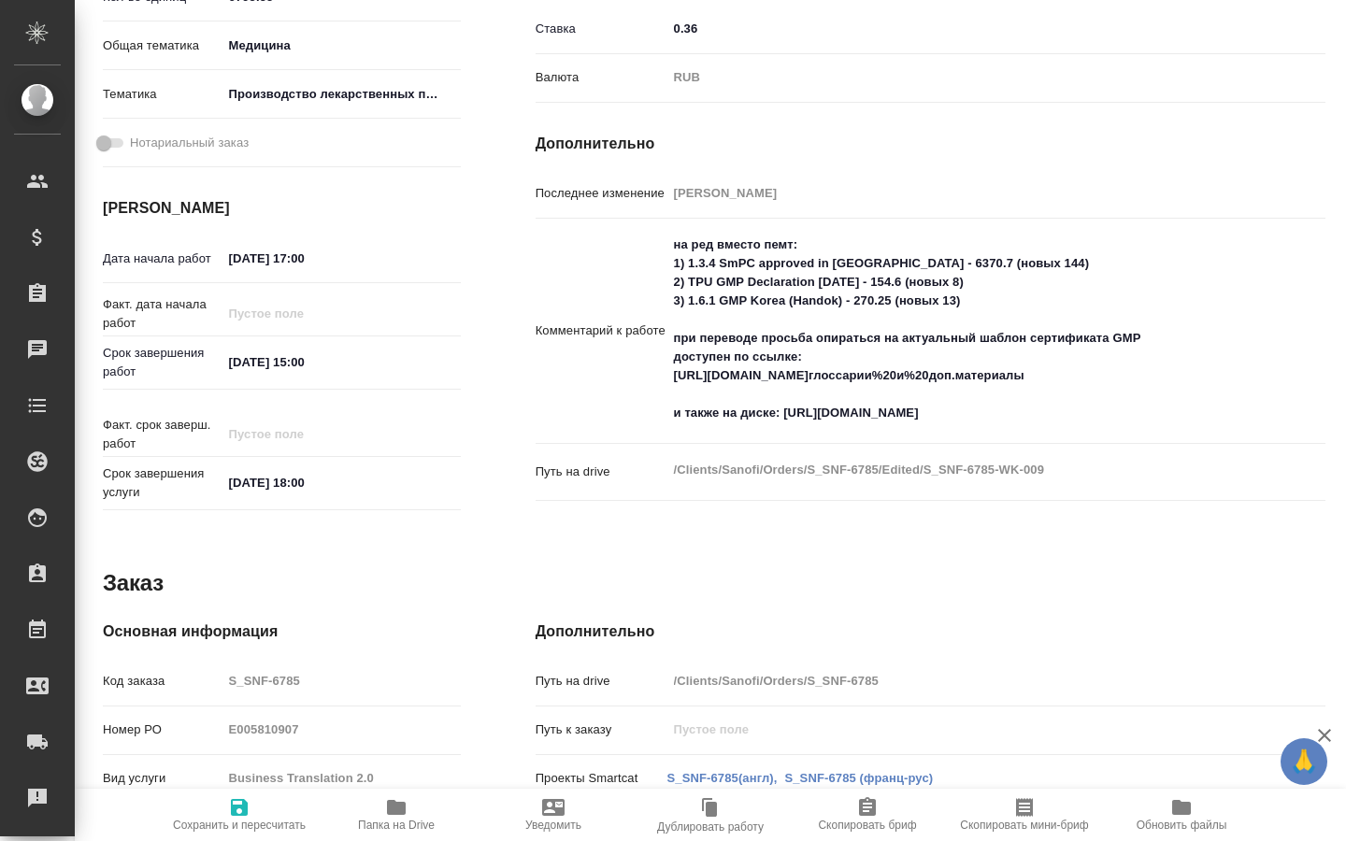
type textarea "x"
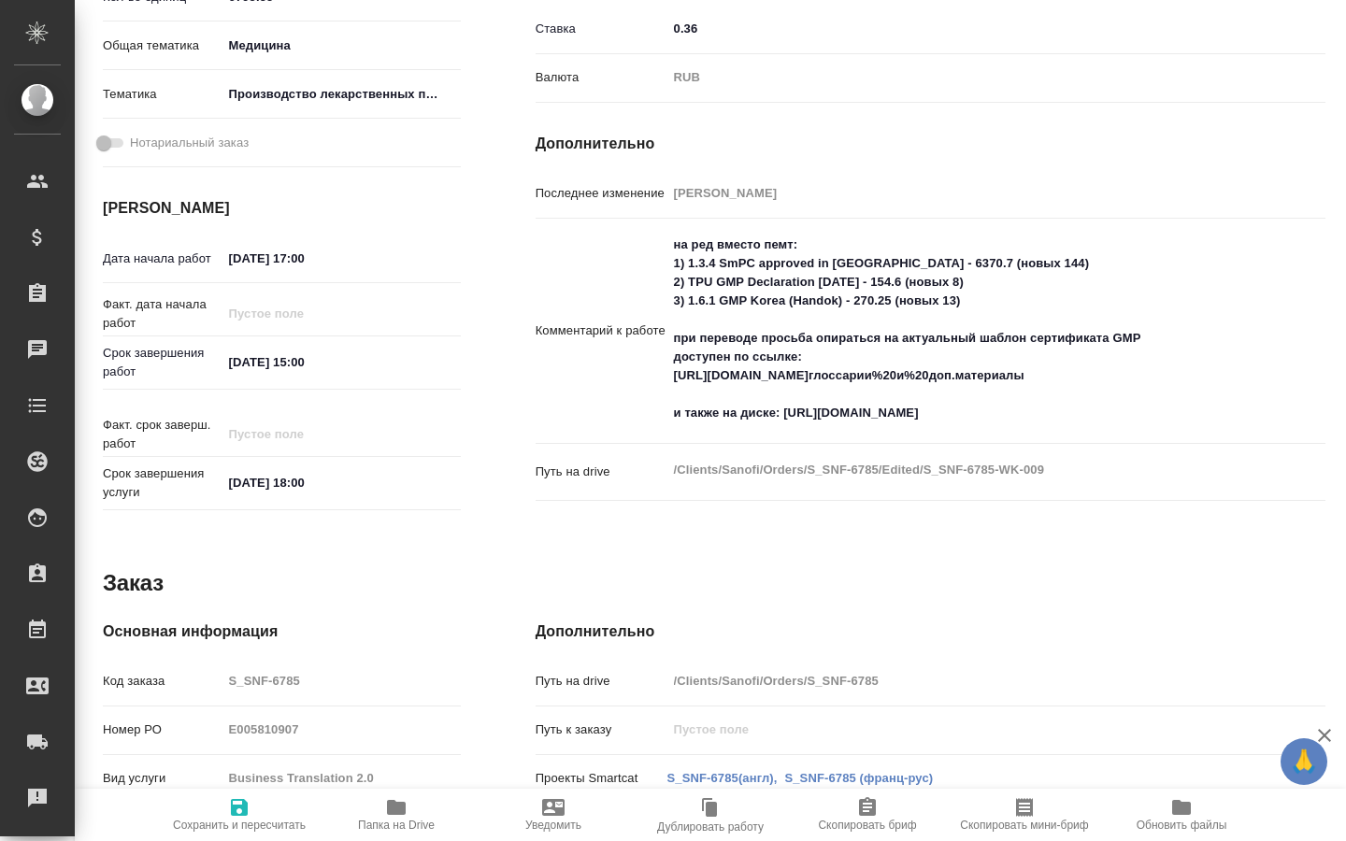
type textarea "x"
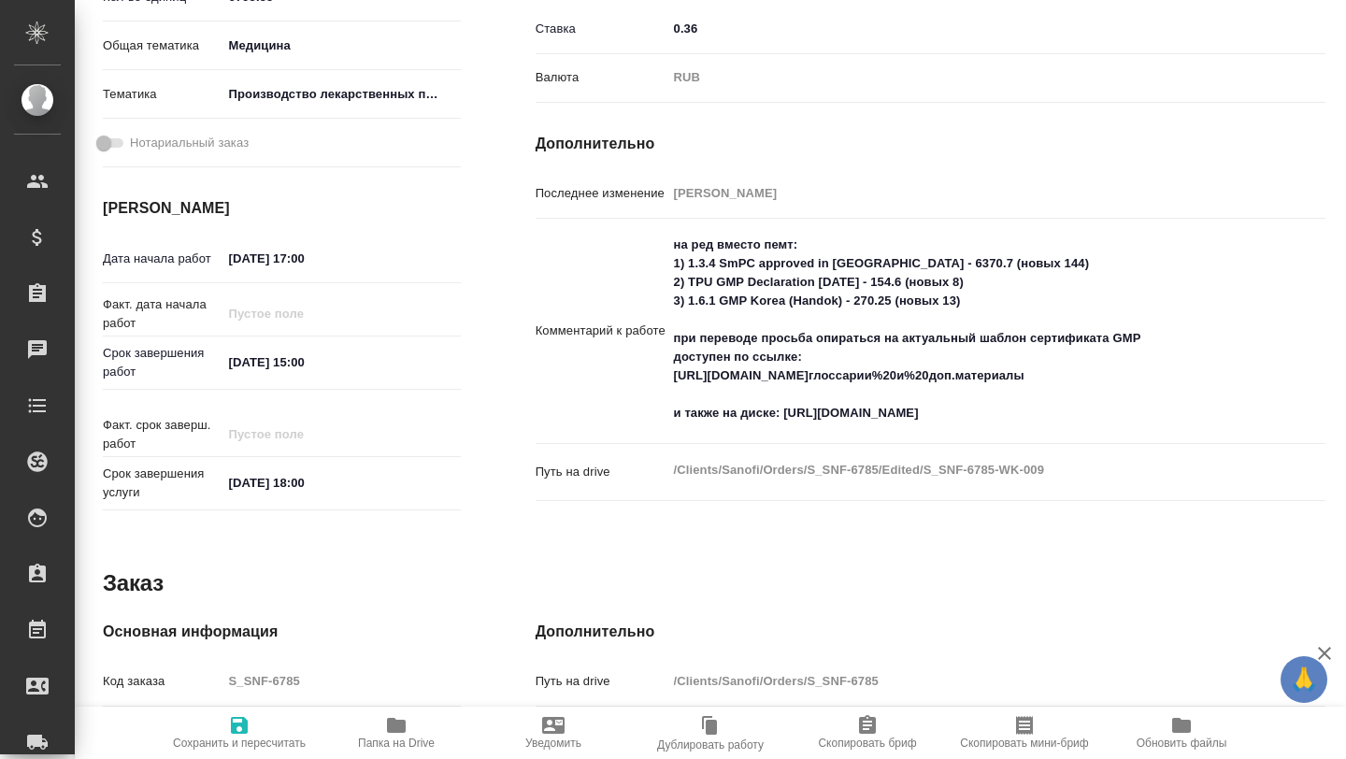
type textarea "x"
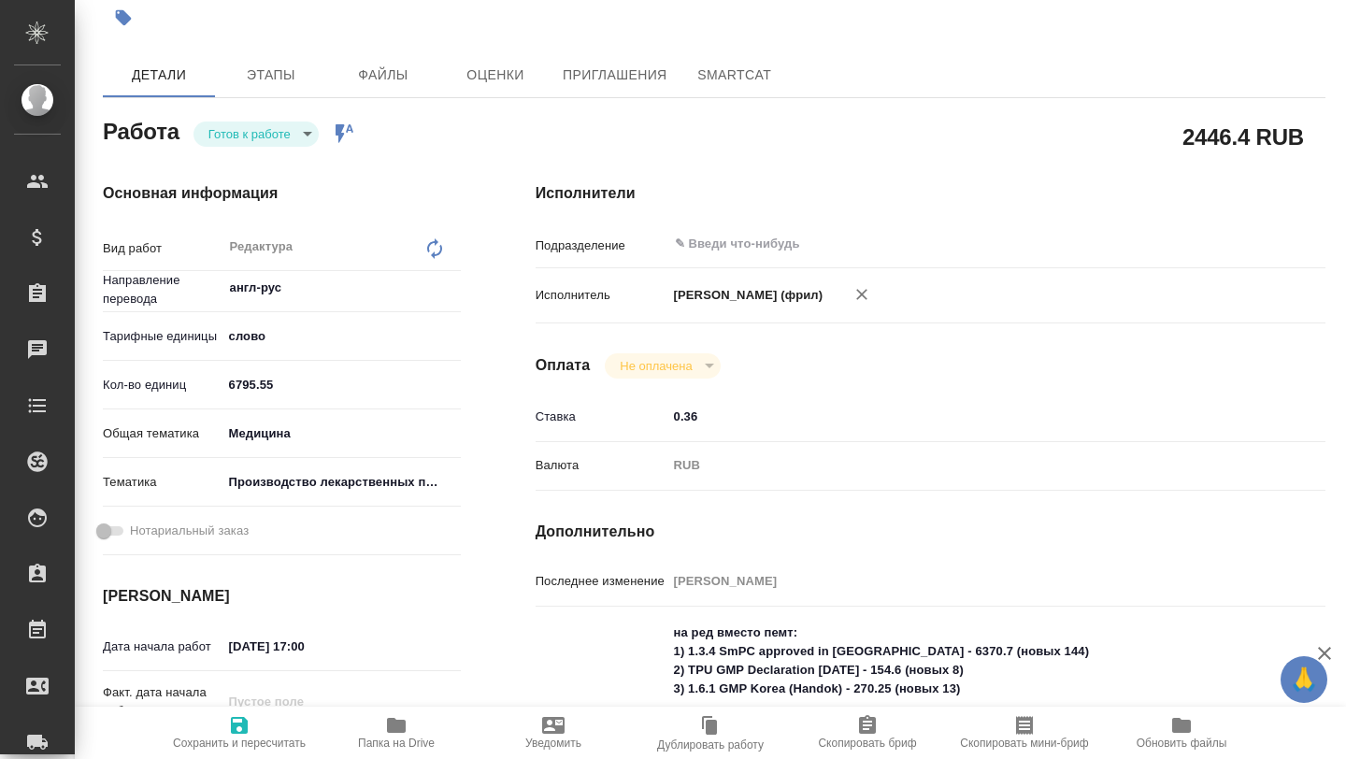
scroll to position [0, 0]
